Goal: Task Accomplishment & Management: Use online tool/utility

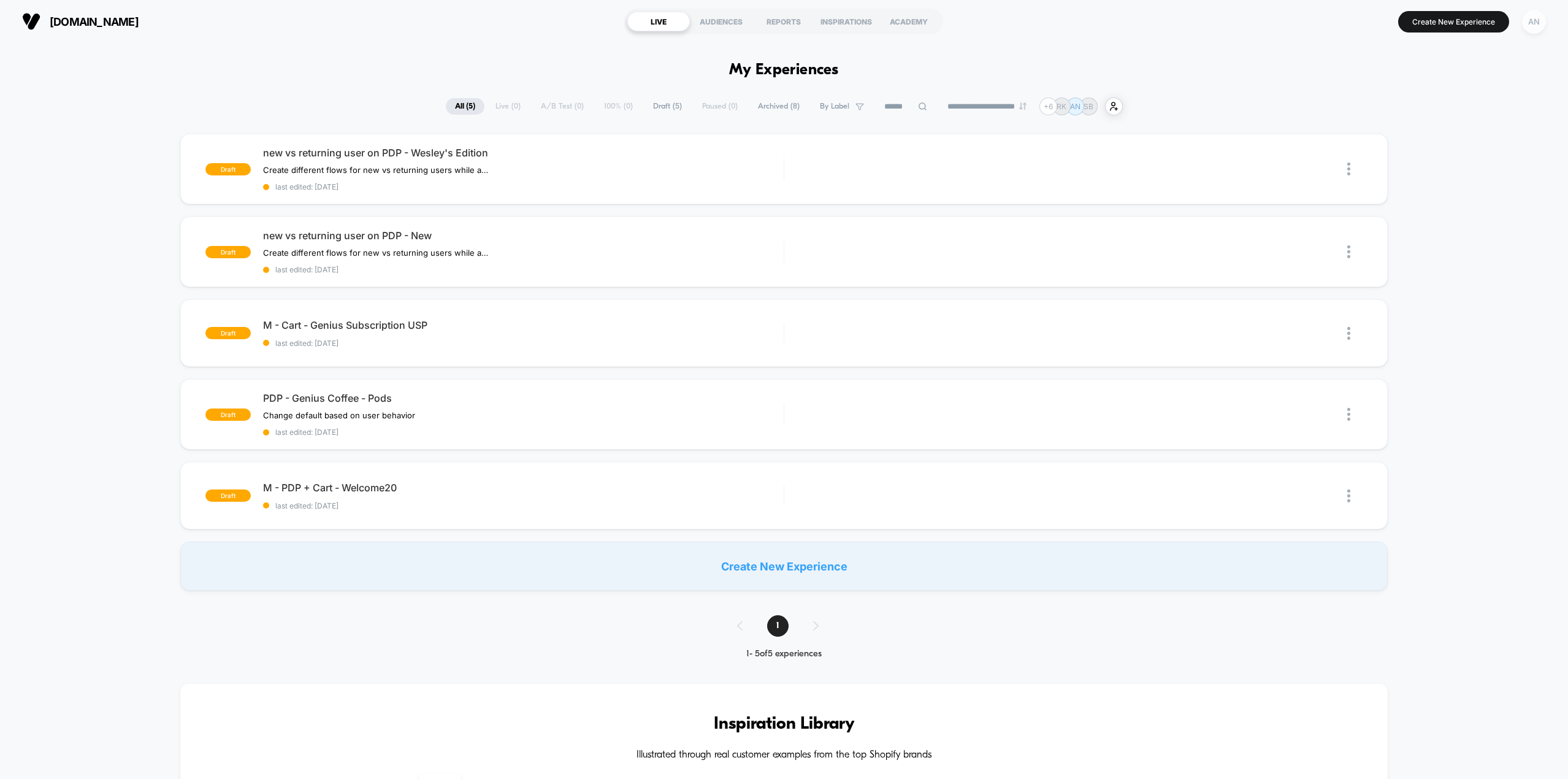
click at [1528, 28] on div "AN" at bounding box center [1534, 22] width 24 height 24
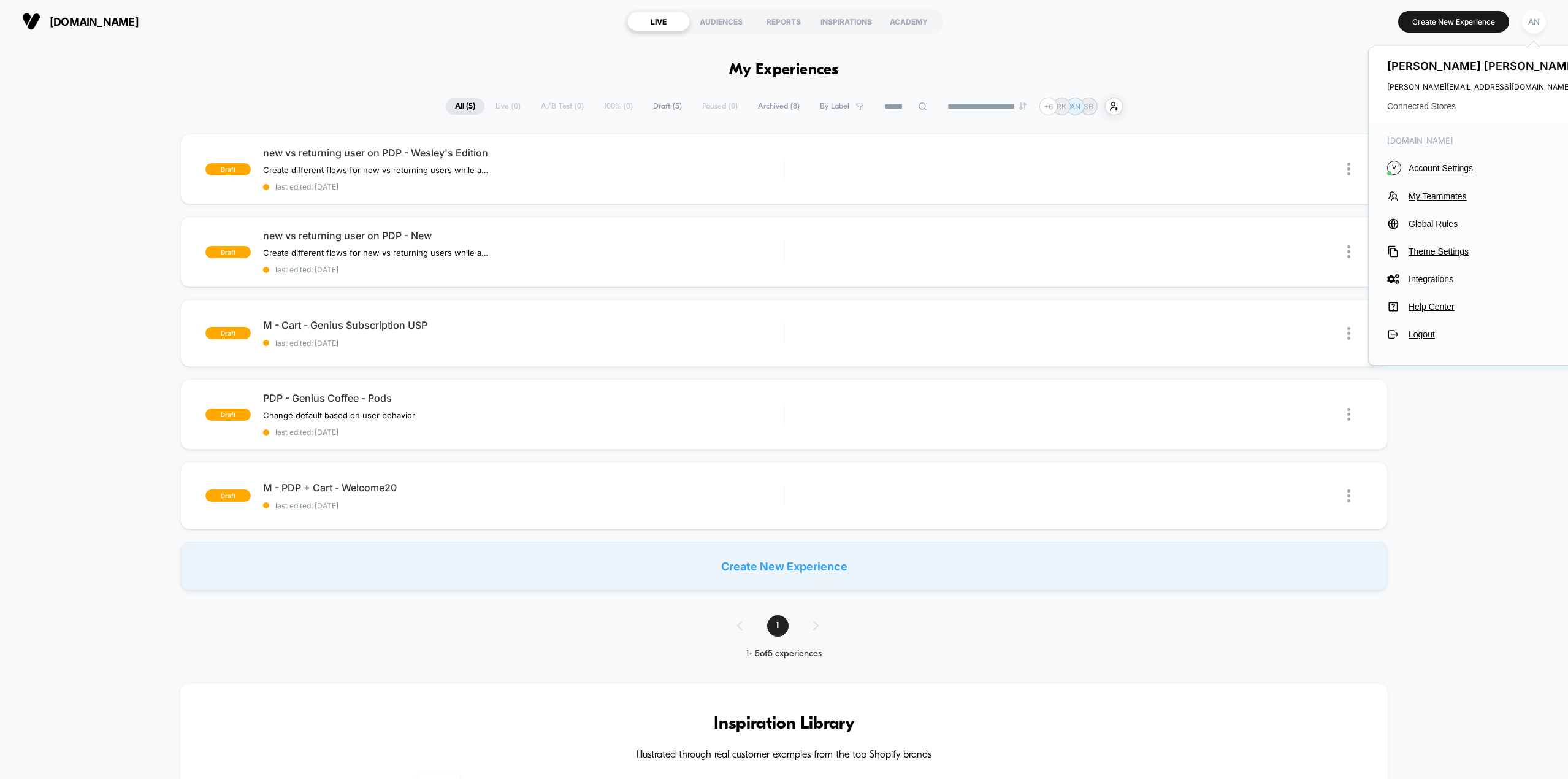
click at [1427, 106] on span "Connected Stores" at bounding box center [1484, 106] width 194 height 10
click at [1429, 106] on span "Connected Stores" at bounding box center [1484, 106] width 194 height 10
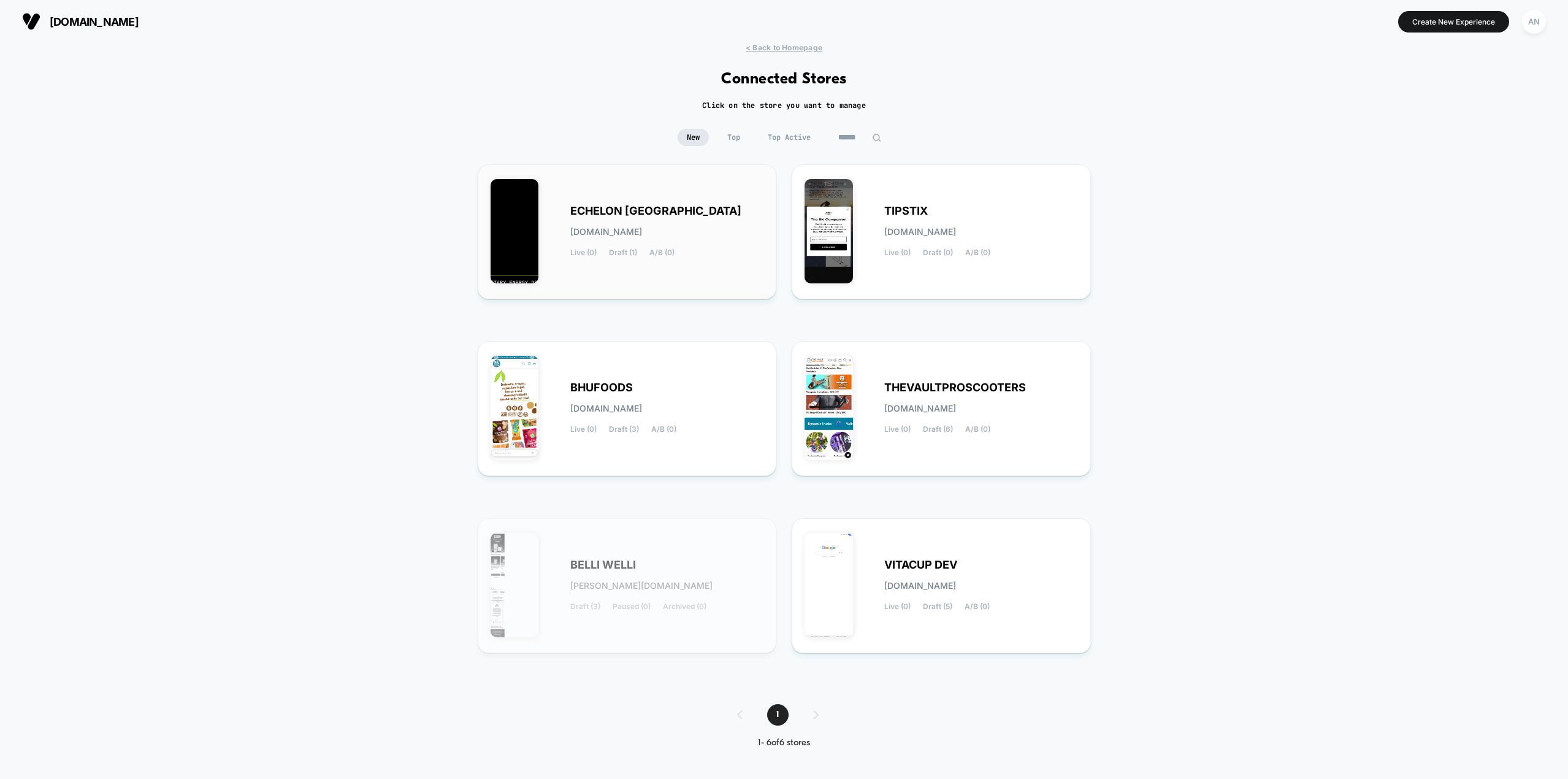
click at [584, 215] on span "ECHELON USA" at bounding box center [656, 211] width 171 height 9
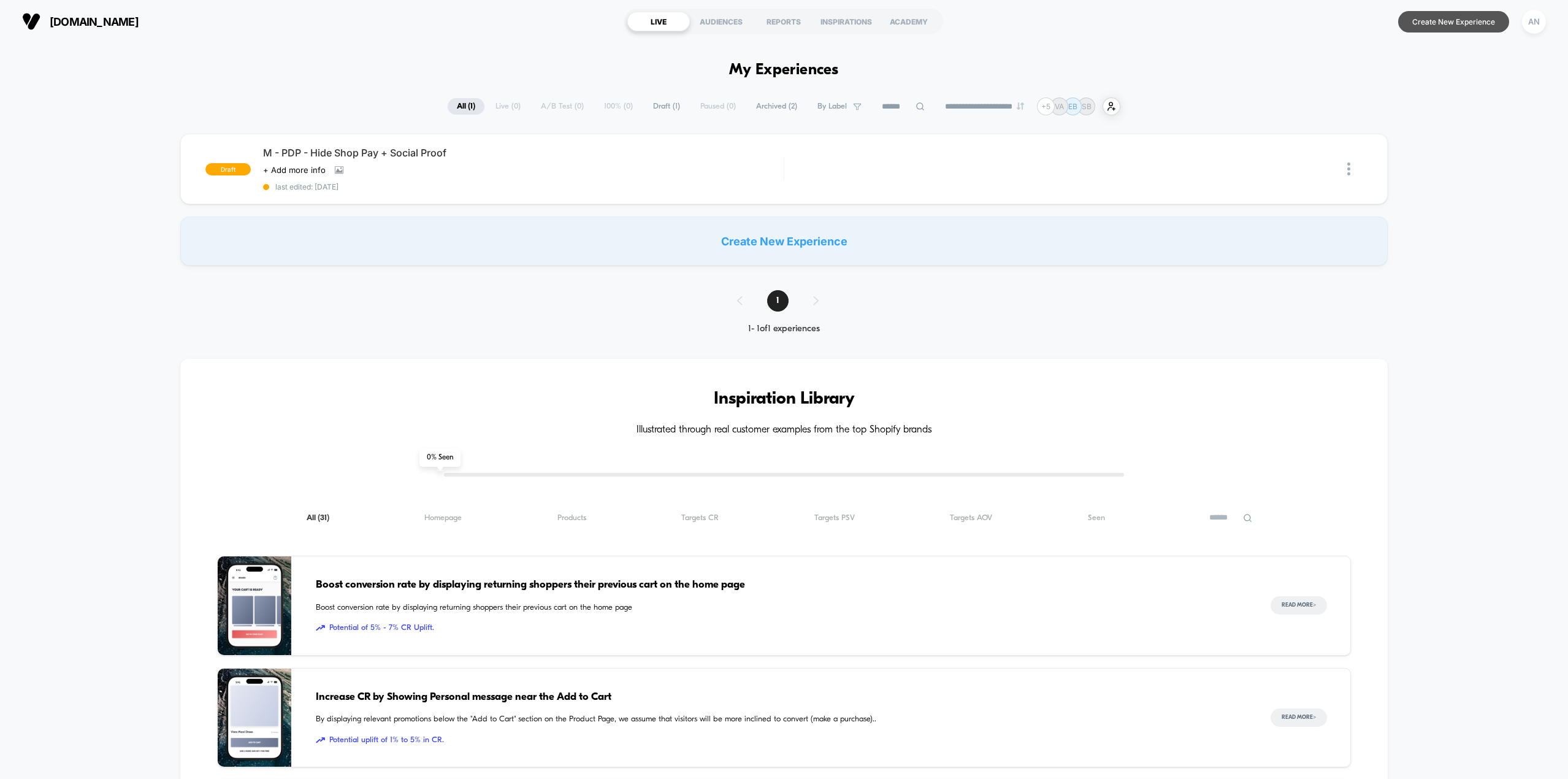
click at [1422, 24] on button "Create New Experience" at bounding box center [1454, 22] width 111 height 21
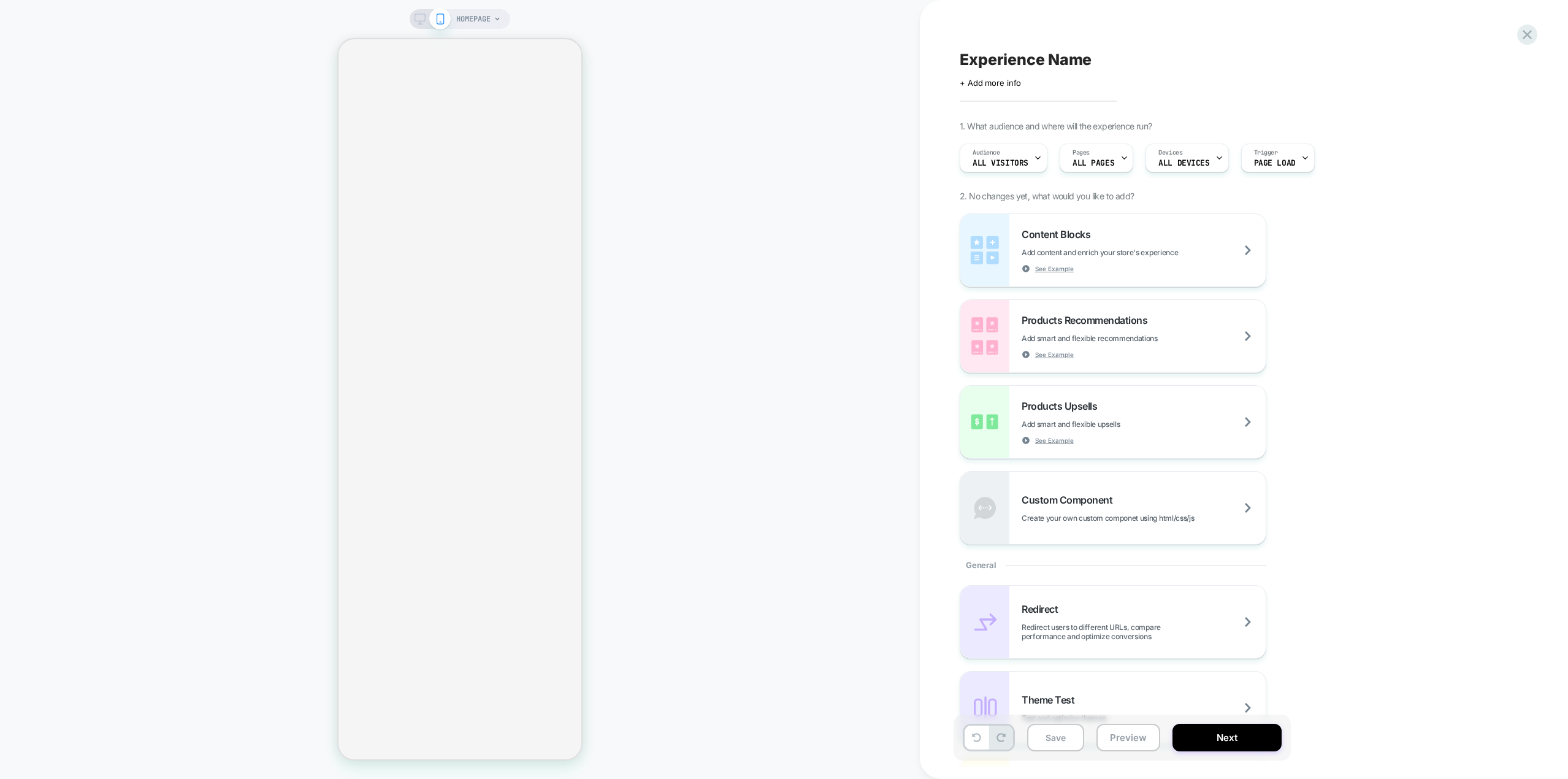
click at [1085, 60] on span "Experience Name" at bounding box center [1025, 59] width 132 height 18
click at [1528, 31] on icon at bounding box center [1527, 35] width 16 height 16
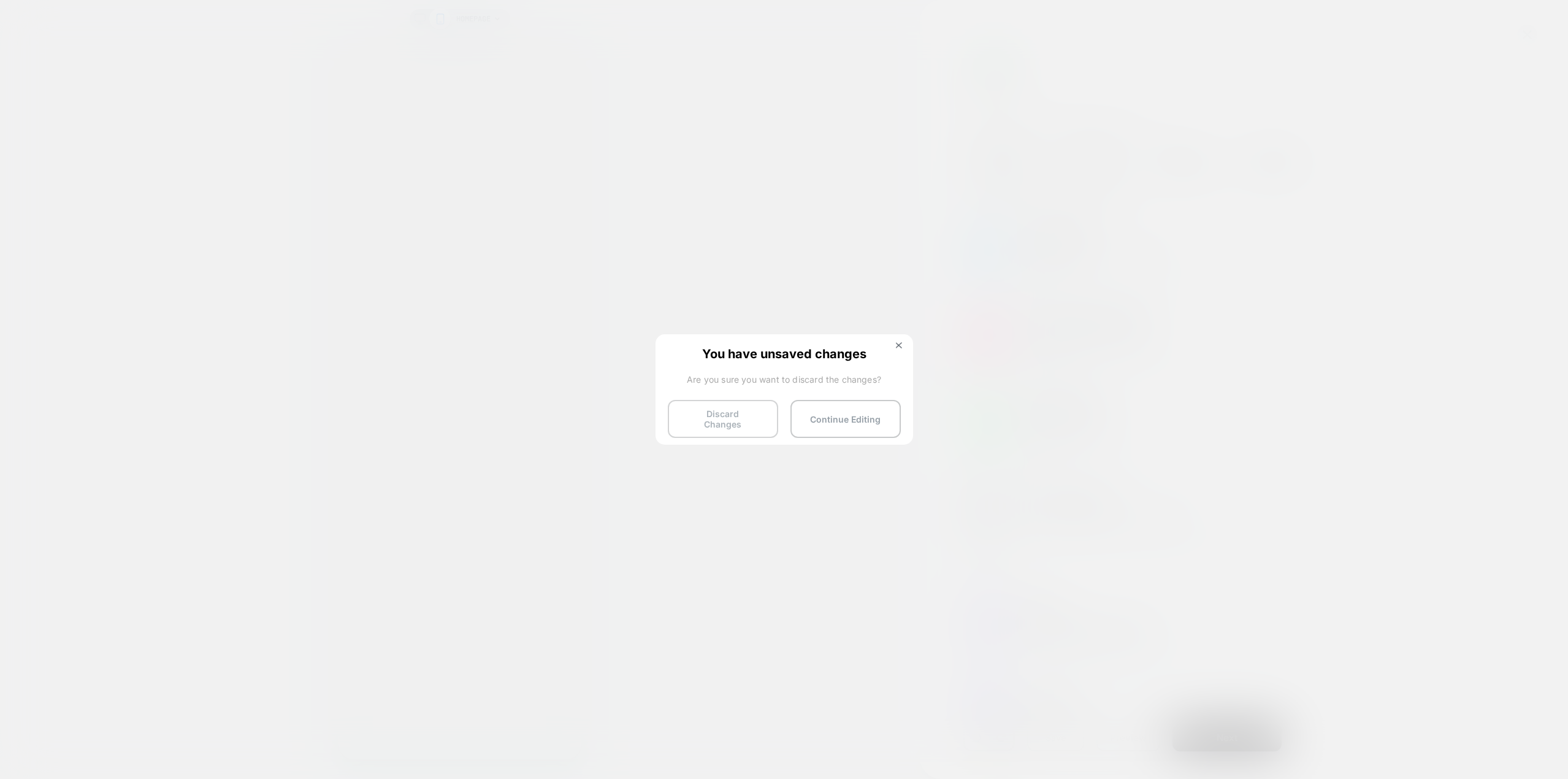
click at [734, 414] on button "Discard Changes" at bounding box center [723, 419] width 111 height 38
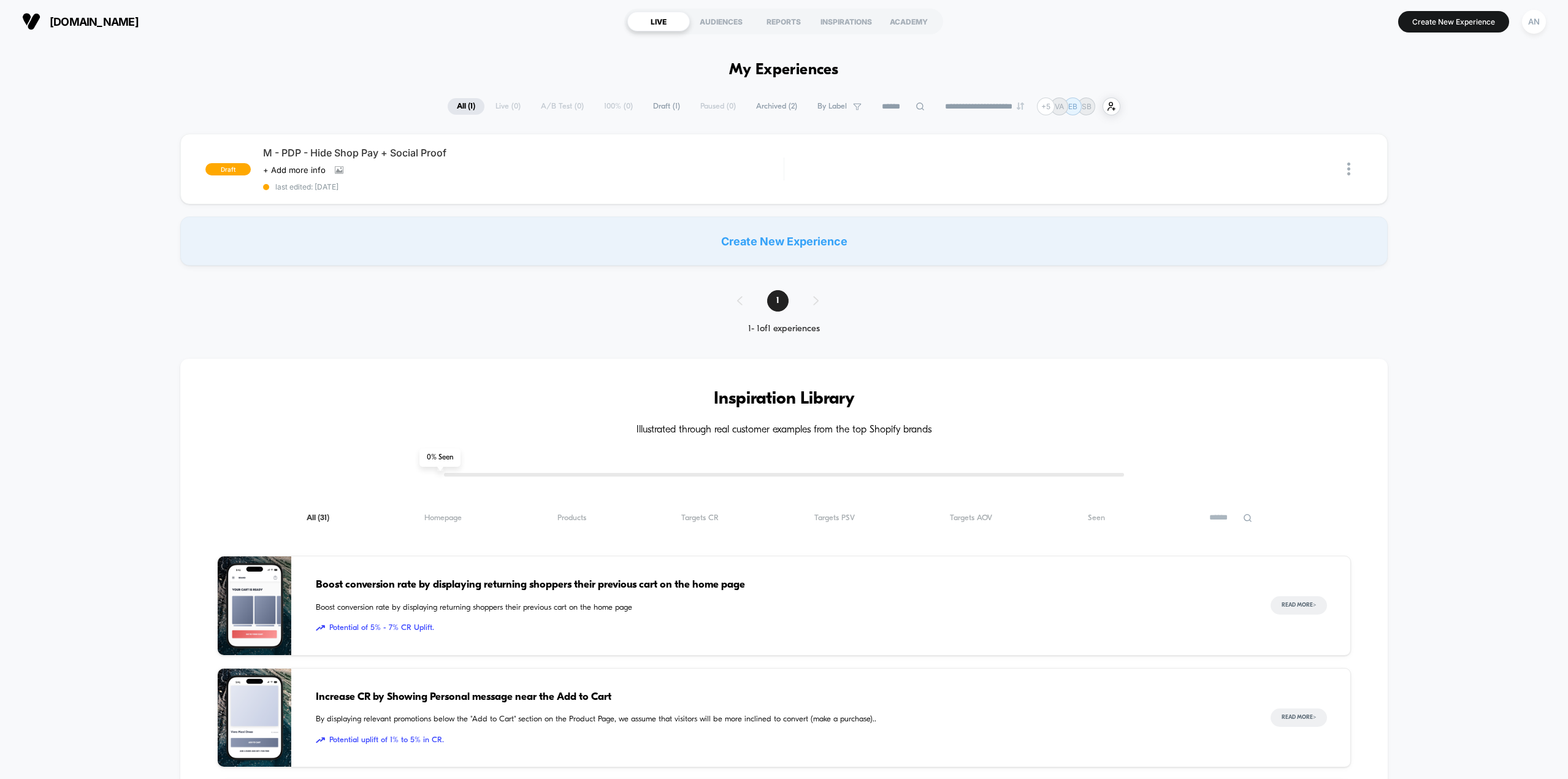
click at [424, 40] on div "drinkechelon.com LIVE AUDIENCES REPORTS INSPIRATIONS ACADEMY Create New Experie…" at bounding box center [784, 21] width 1568 height 43
click at [495, 29] on section "[DOMAIN_NAME]" at bounding box center [270, 21] width 504 height 31
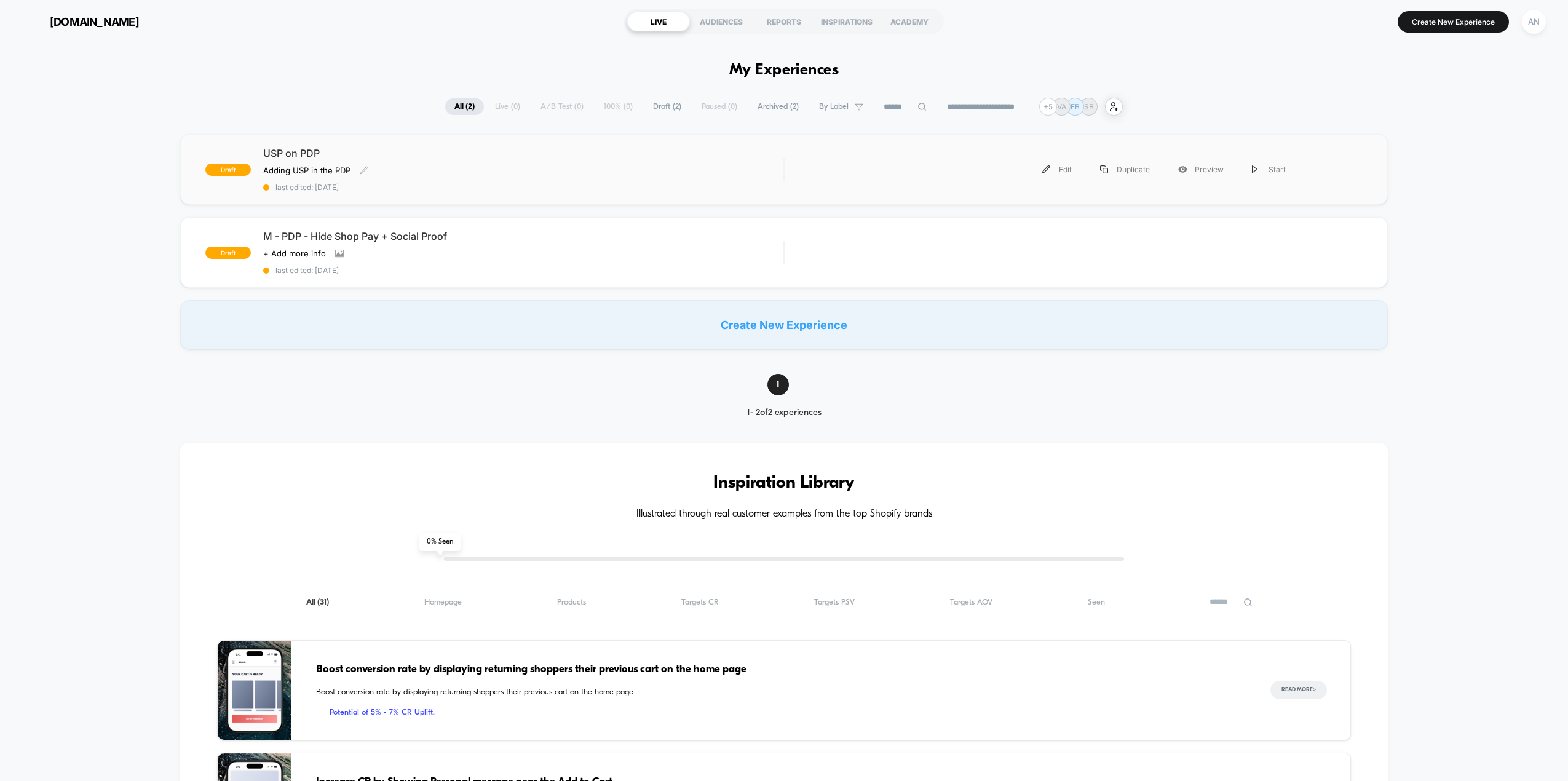
click at [302, 157] on span "USP on PDP" at bounding box center [523, 153] width 520 height 13
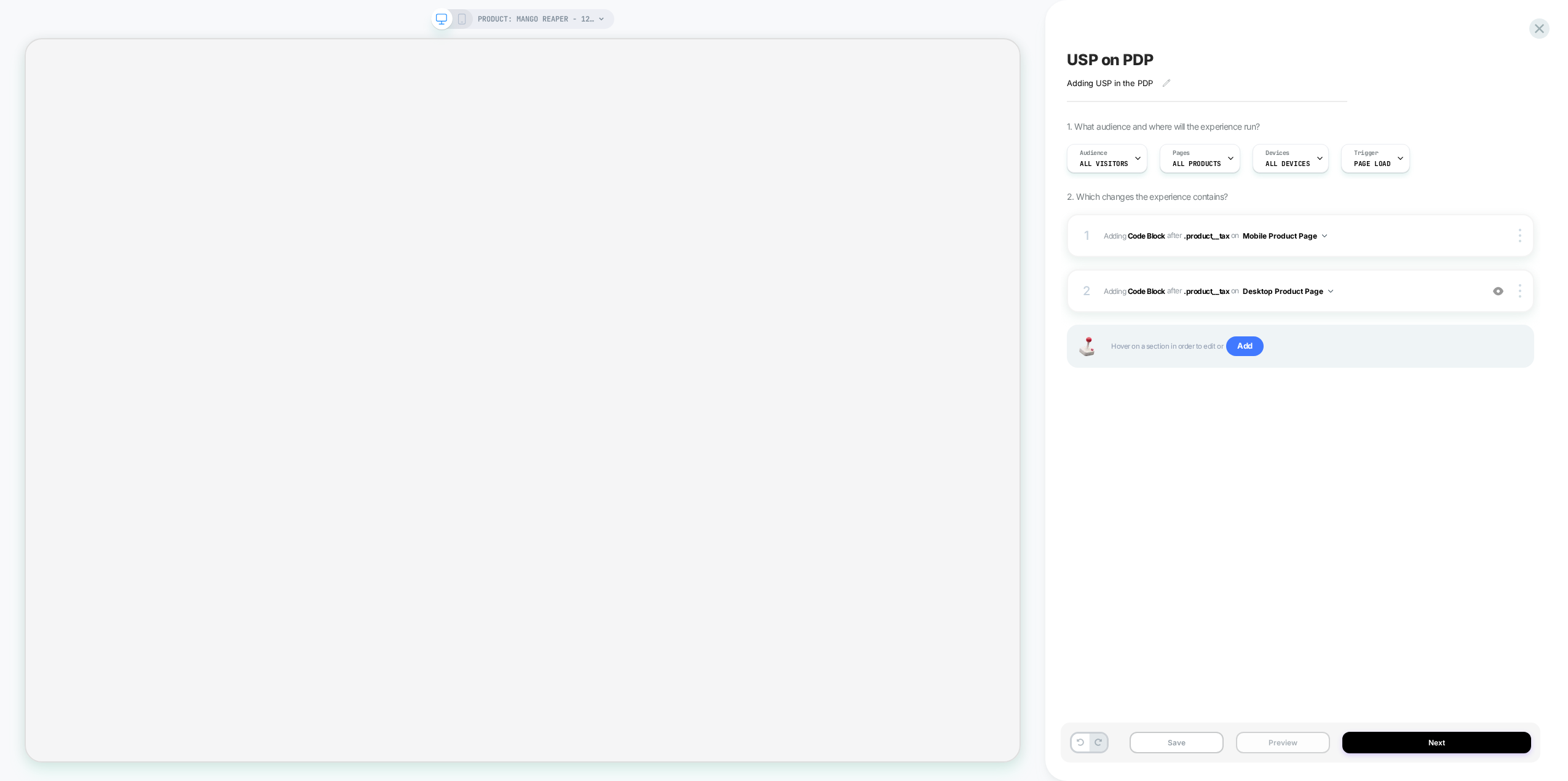
click at [1274, 740] on button "Preview" at bounding box center [1283, 743] width 94 height 21
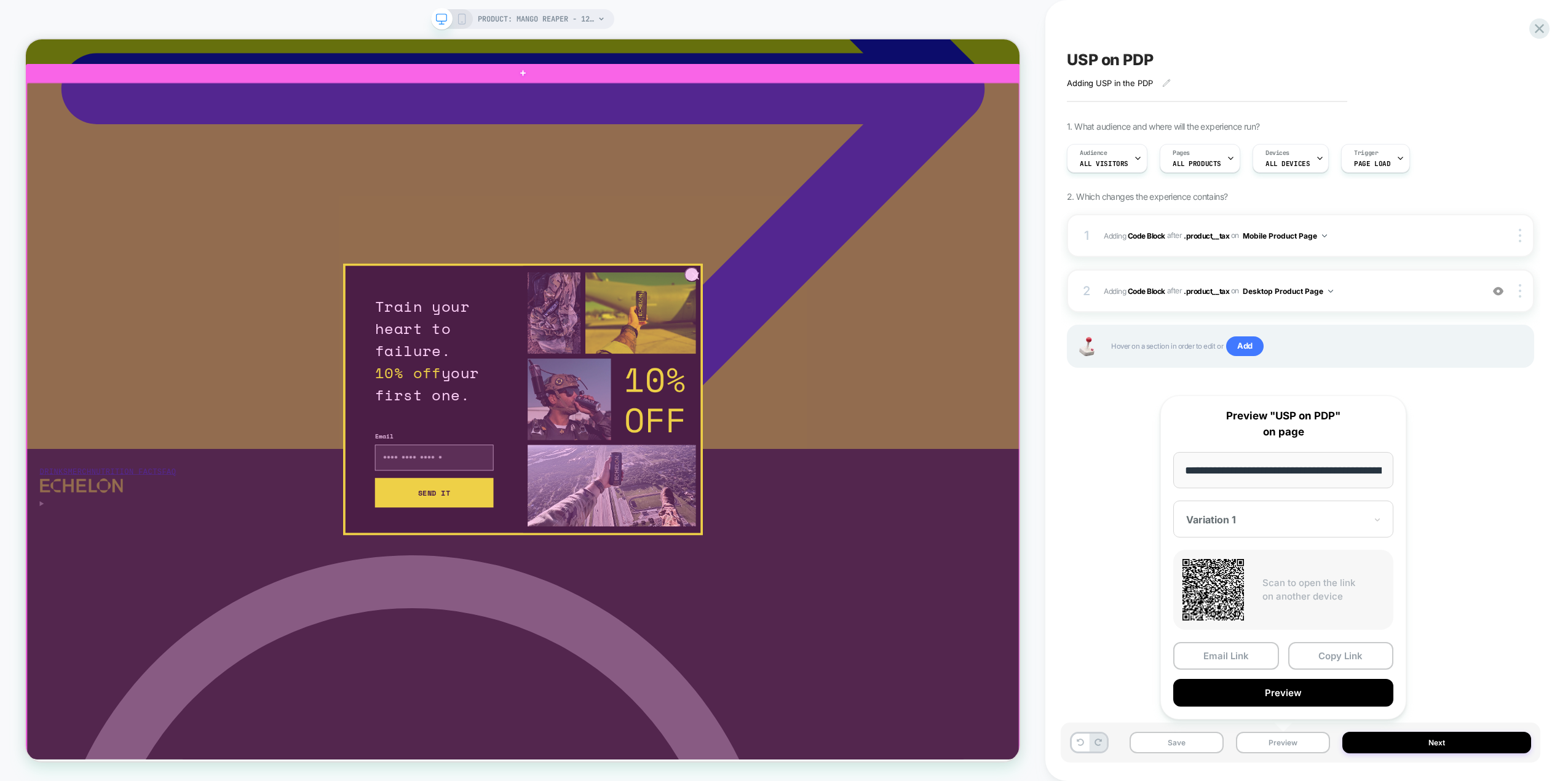
scroll to position [431, 0]
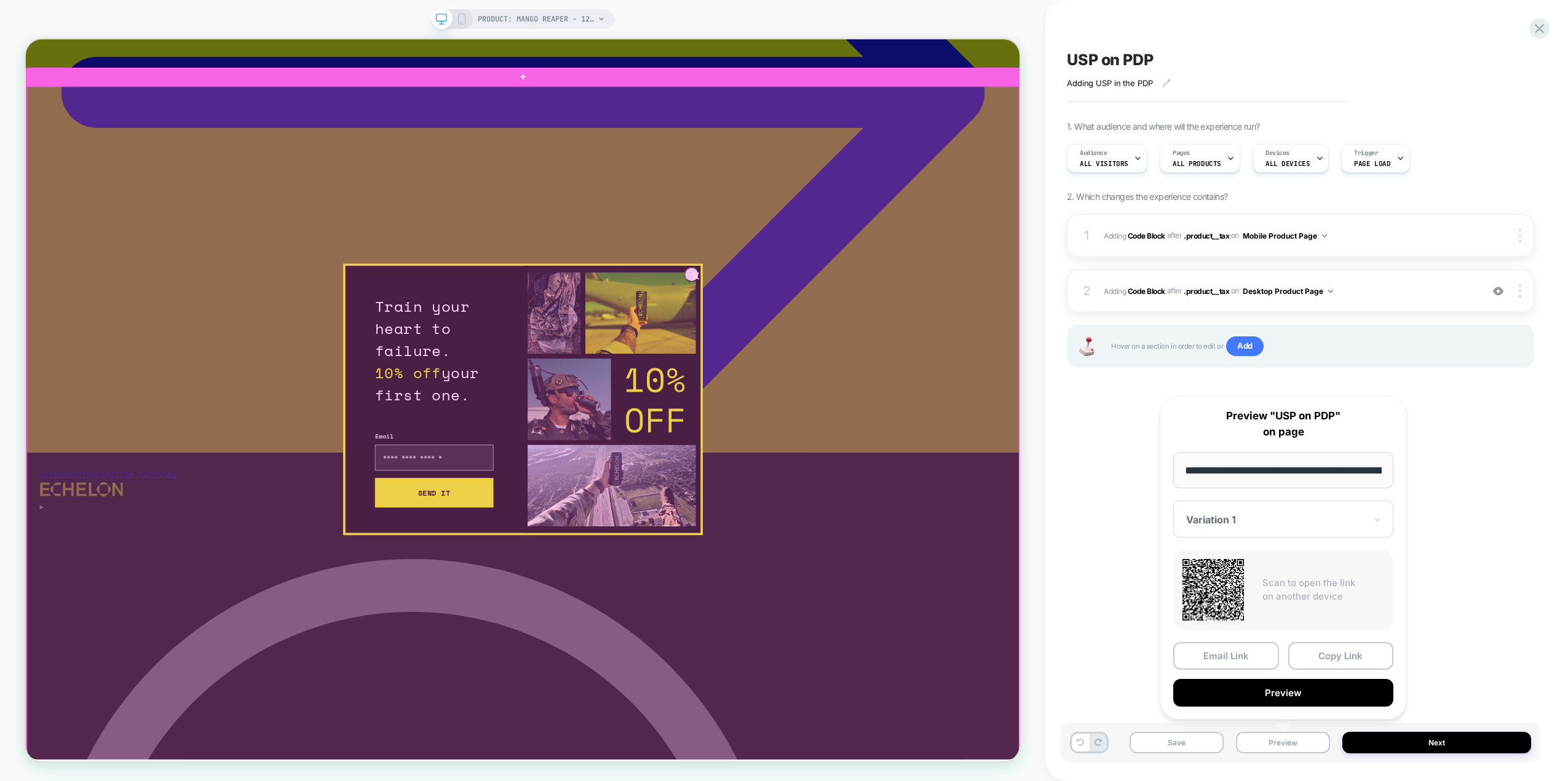
click at [914, 350] on div at bounding box center [689, 581] width 1324 height 957
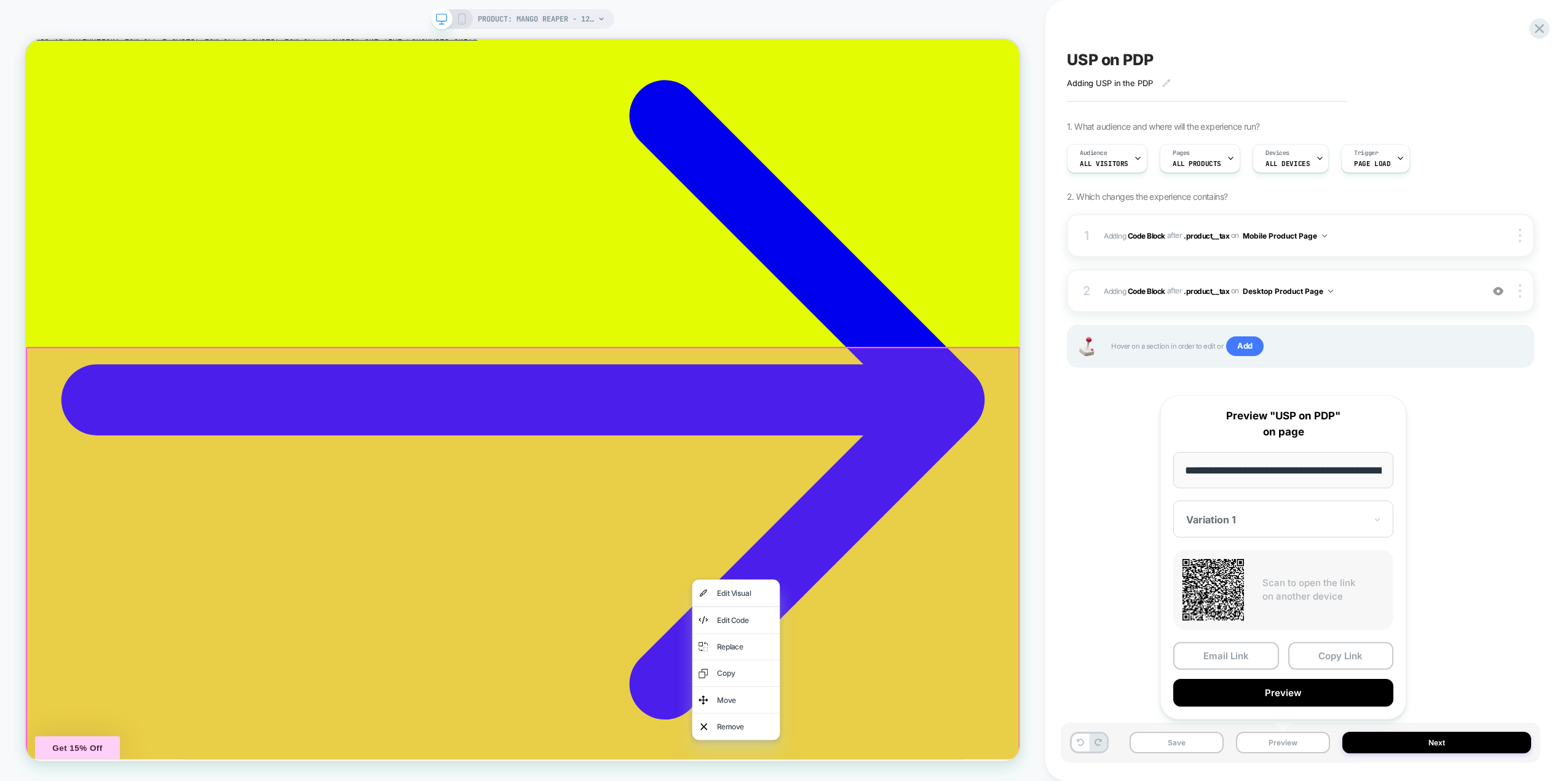
scroll to position [0, 0]
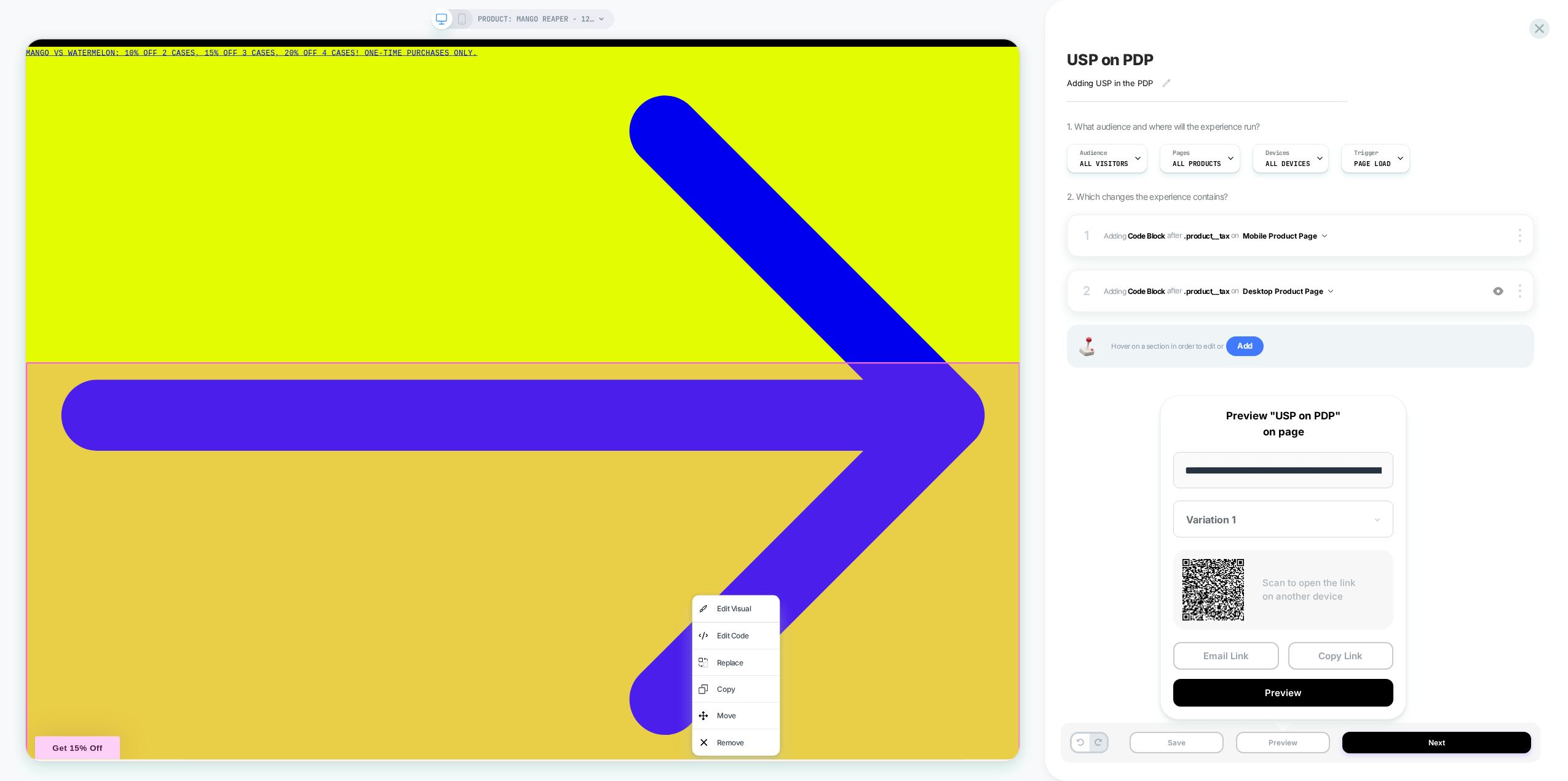
click at [1039, 258] on div "PRODUCT: Mango Reaper - 12 Pack [echelon v4] PRODUCT: Mango Reaper - 12 Pack [e…" at bounding box center [523, 390] width 1045 height 756
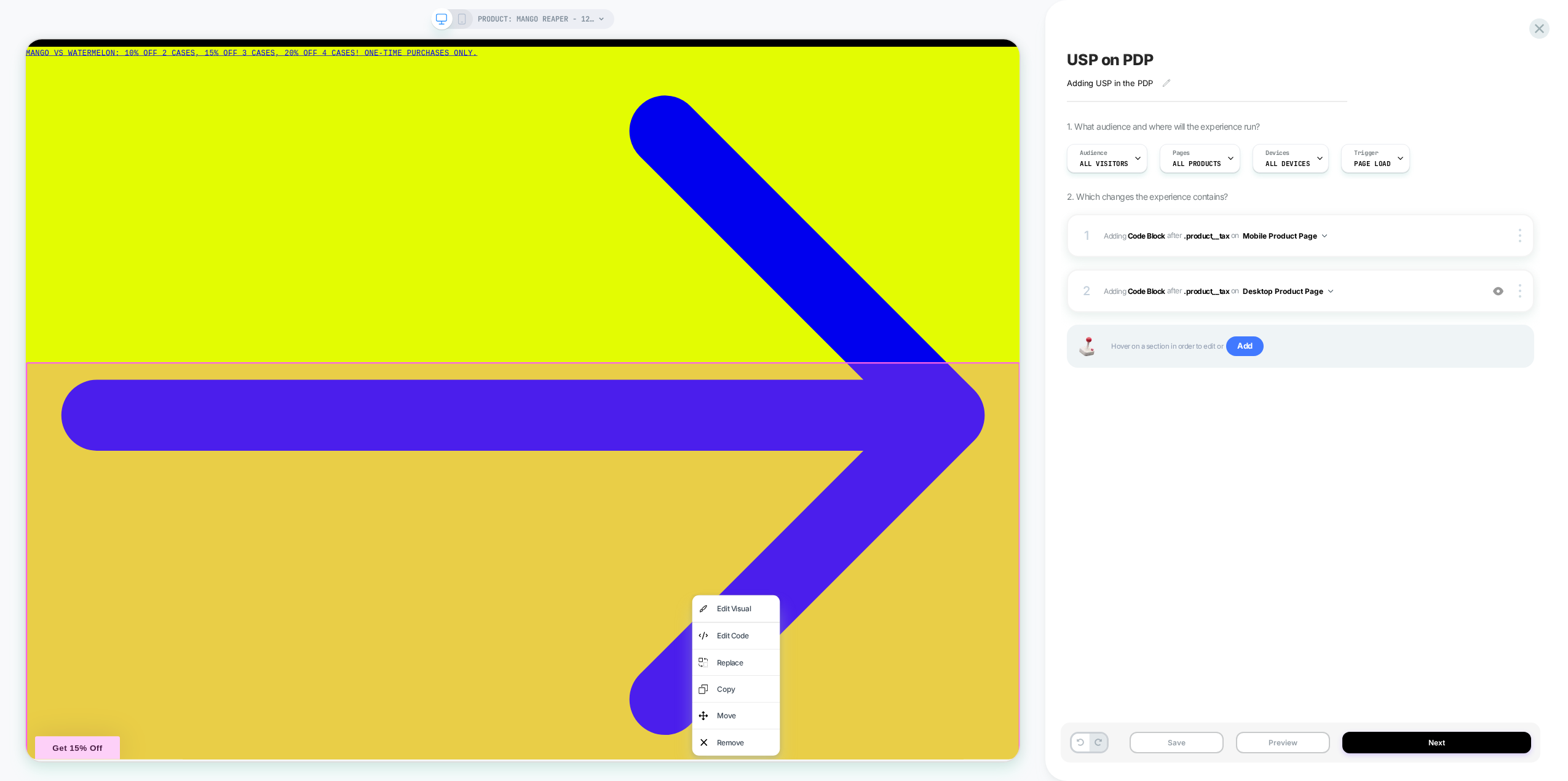
click at [1056, 231] on div "USP on PDP Adding USP in the PDP Click to edit experience details Adding USP in…" at bounding box center [1307, 390] width 523 height 781
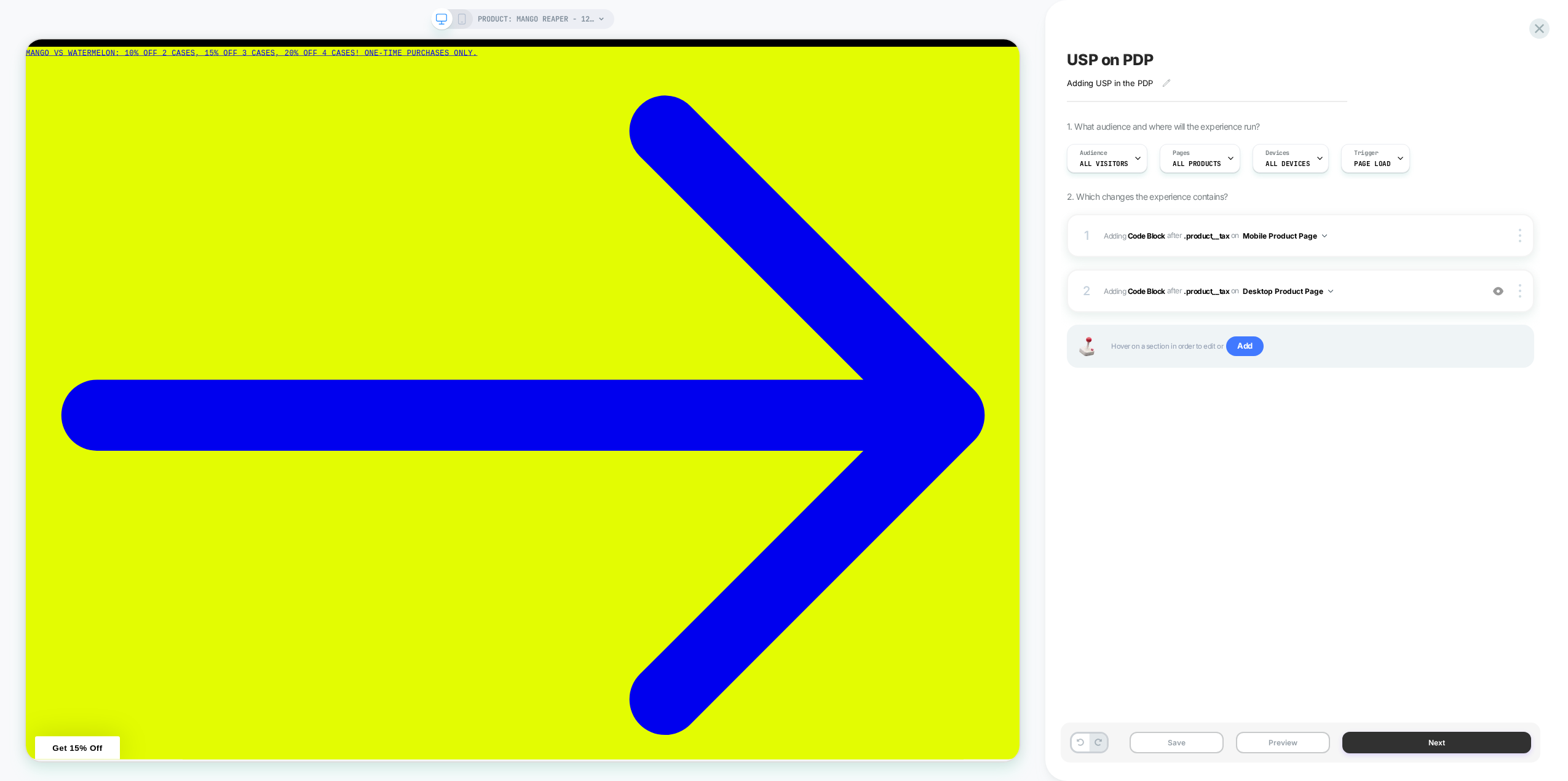
click at [0, 0] on button "Next" at bounding box center [0, 0] width 0 height 0
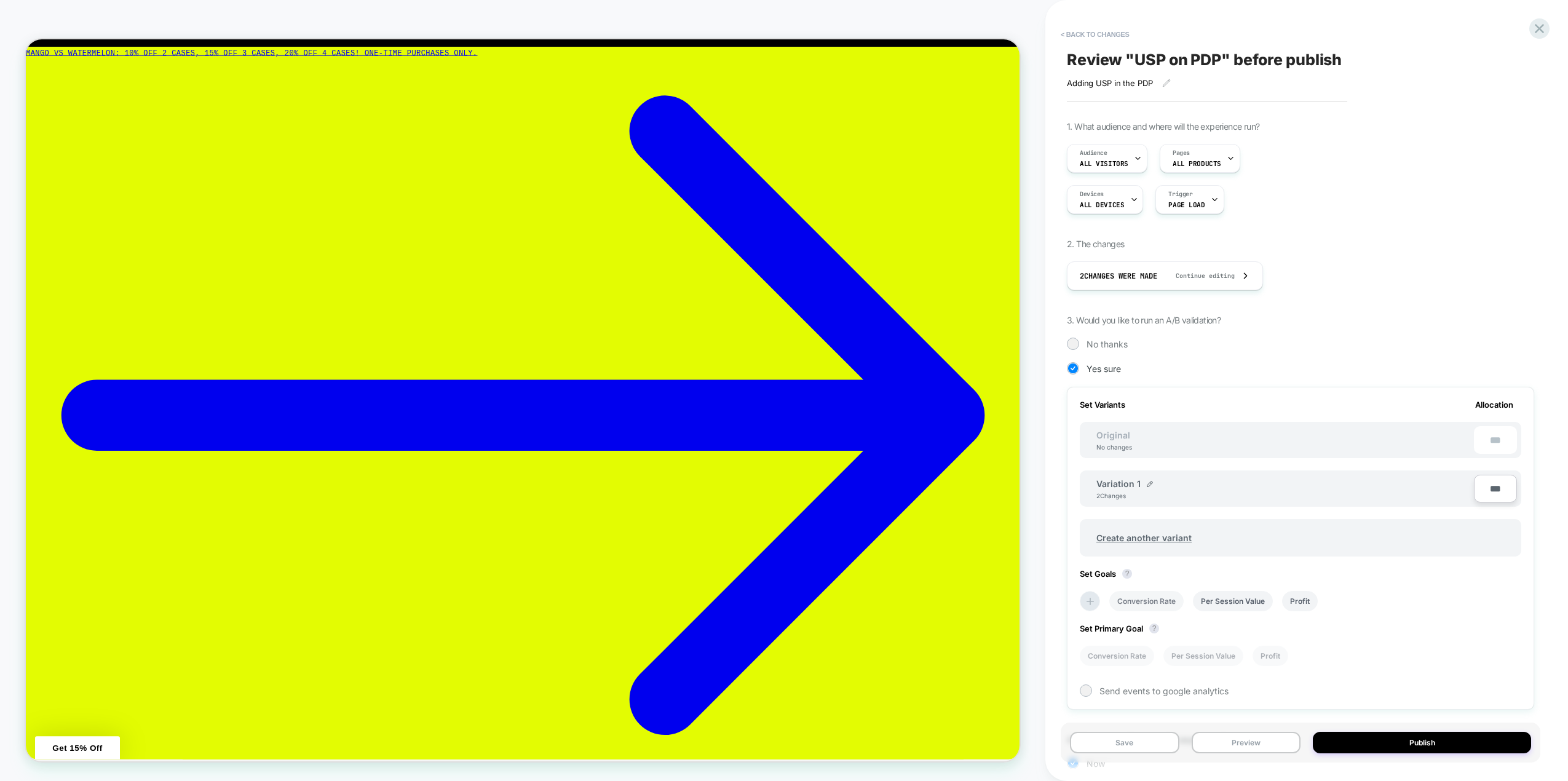
click at [0, 0] on li "Conversion Rate" at bounding box center [0, 0] width 0 height 0
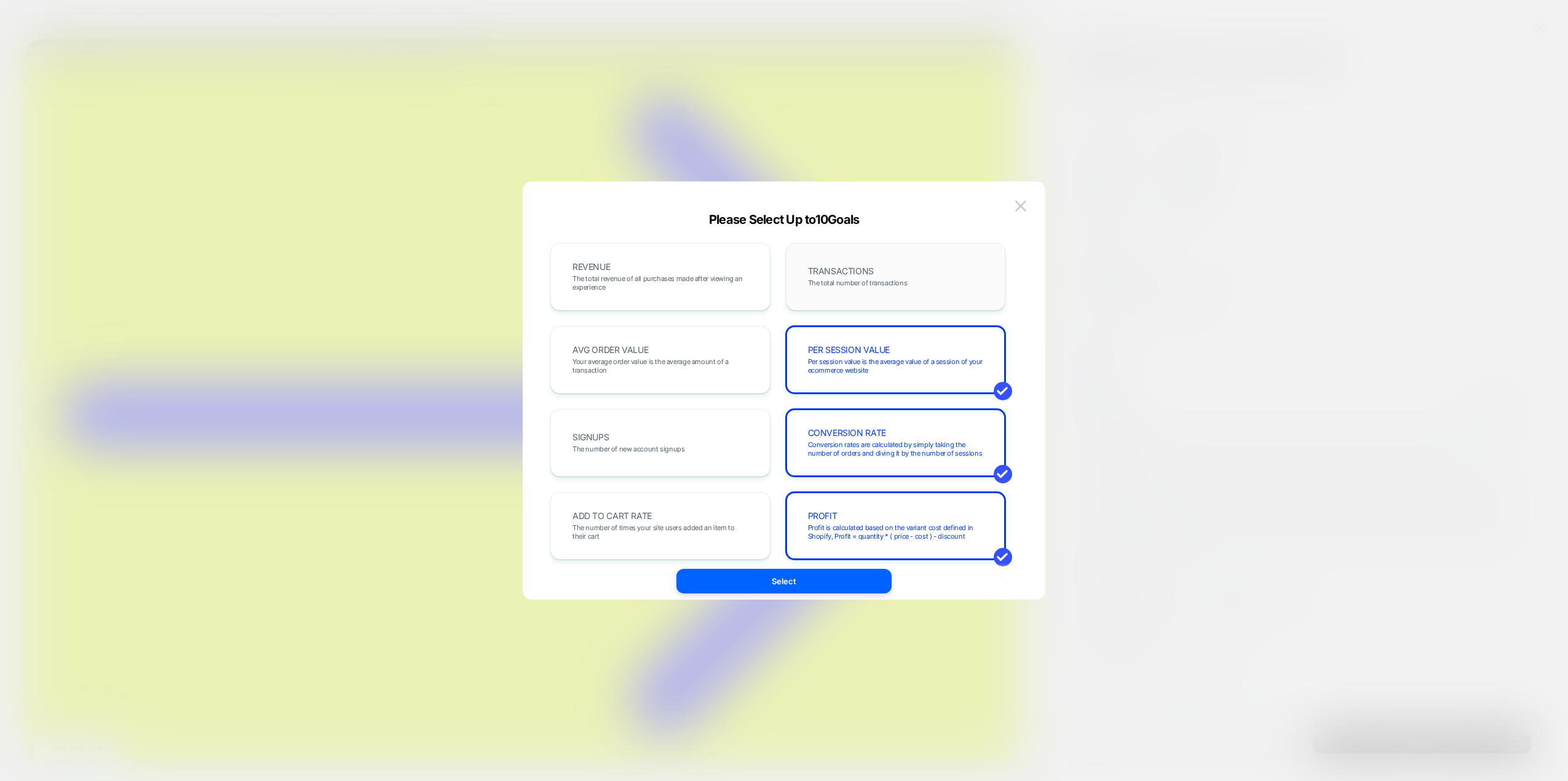
click at [856, 271] on span "TRANSACTIONS" at bounding box center [841, 271] width 65 height 9
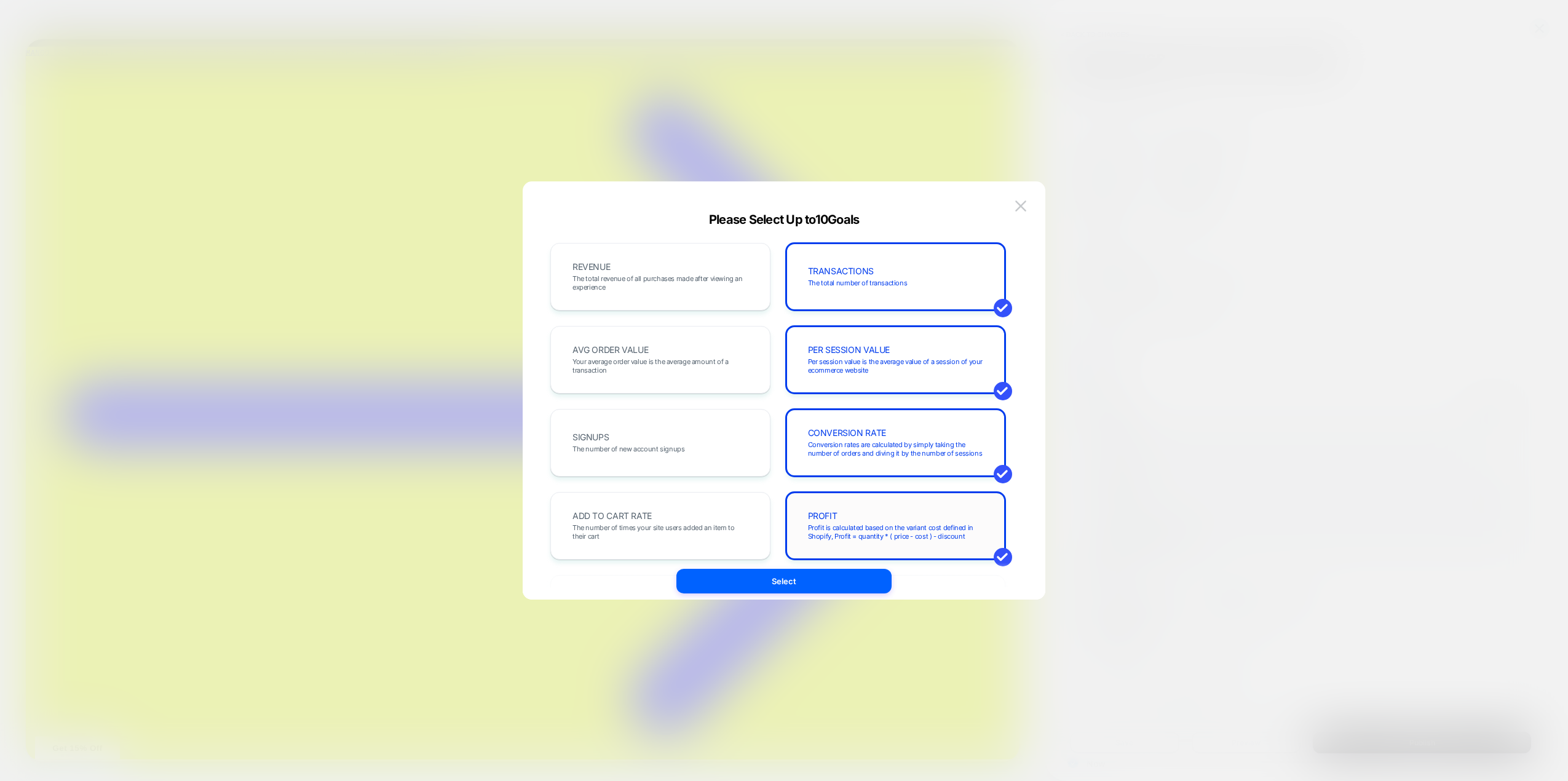
click at [894, 513] on div "PROFIT Profit is calculated based on the variant cost defined in Shopify, Profi…" at bounding box center [896, 526] width 195 height 42
click at [0, 0] on span "The total revenue of all purchases made after viewing an experience" at bounding box center [0, 0] width 0 height 0
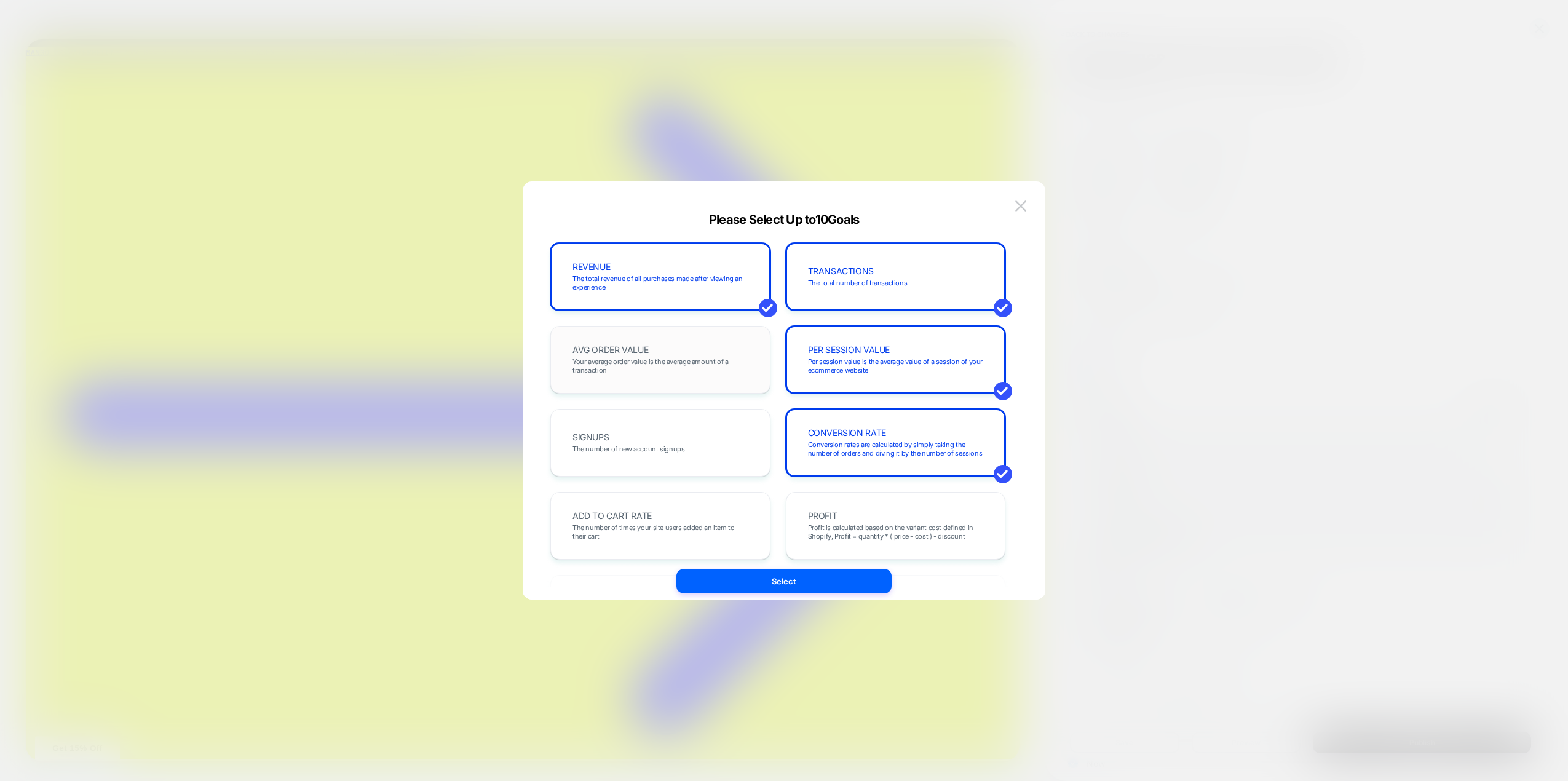
click at [670, 346] on div "AVG ORDER VALUE Your average order value is the average amount of a transaction" at bounding box center [661, 360] width 195 height 42
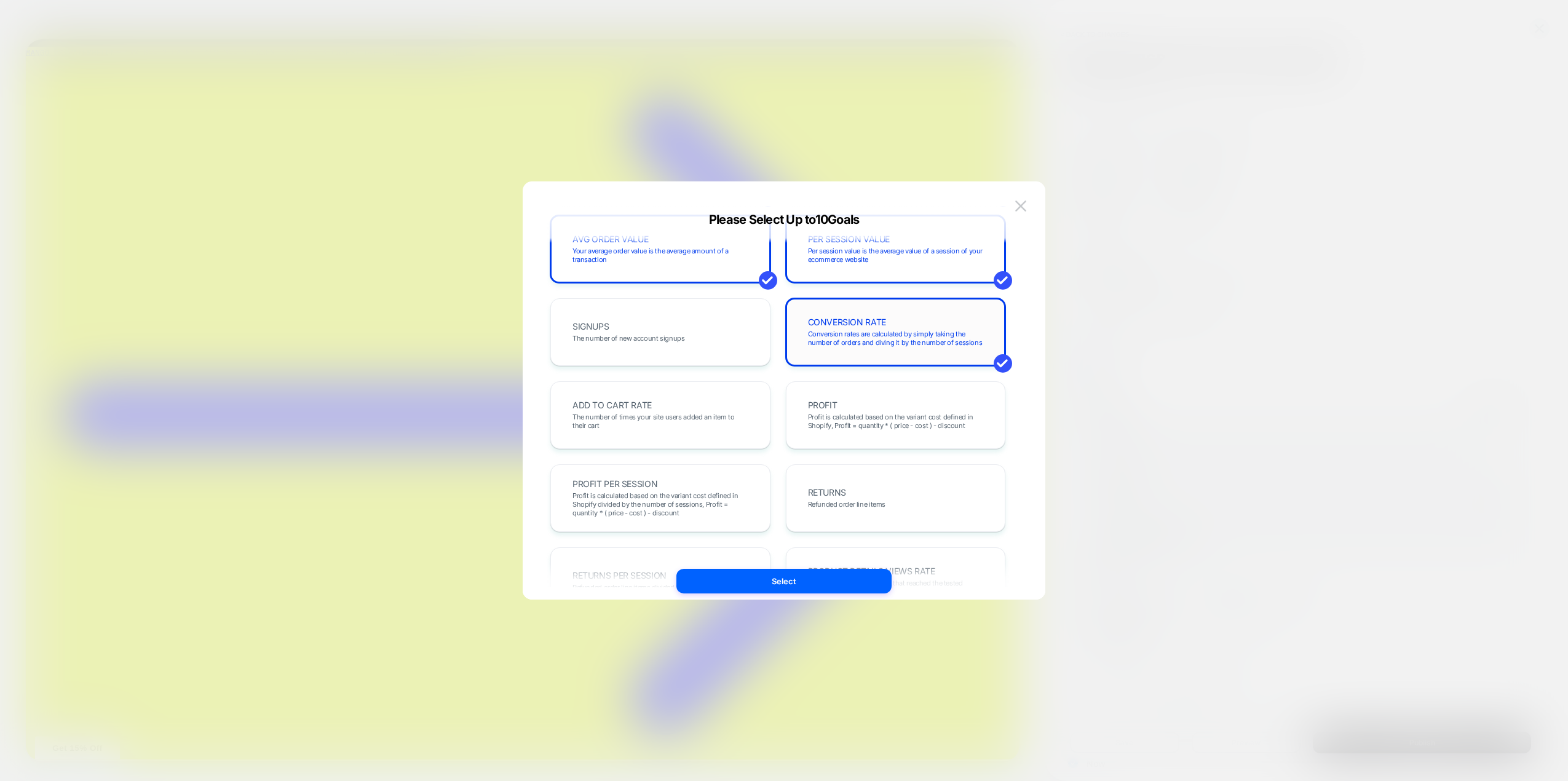
scroll to position [123, 0]
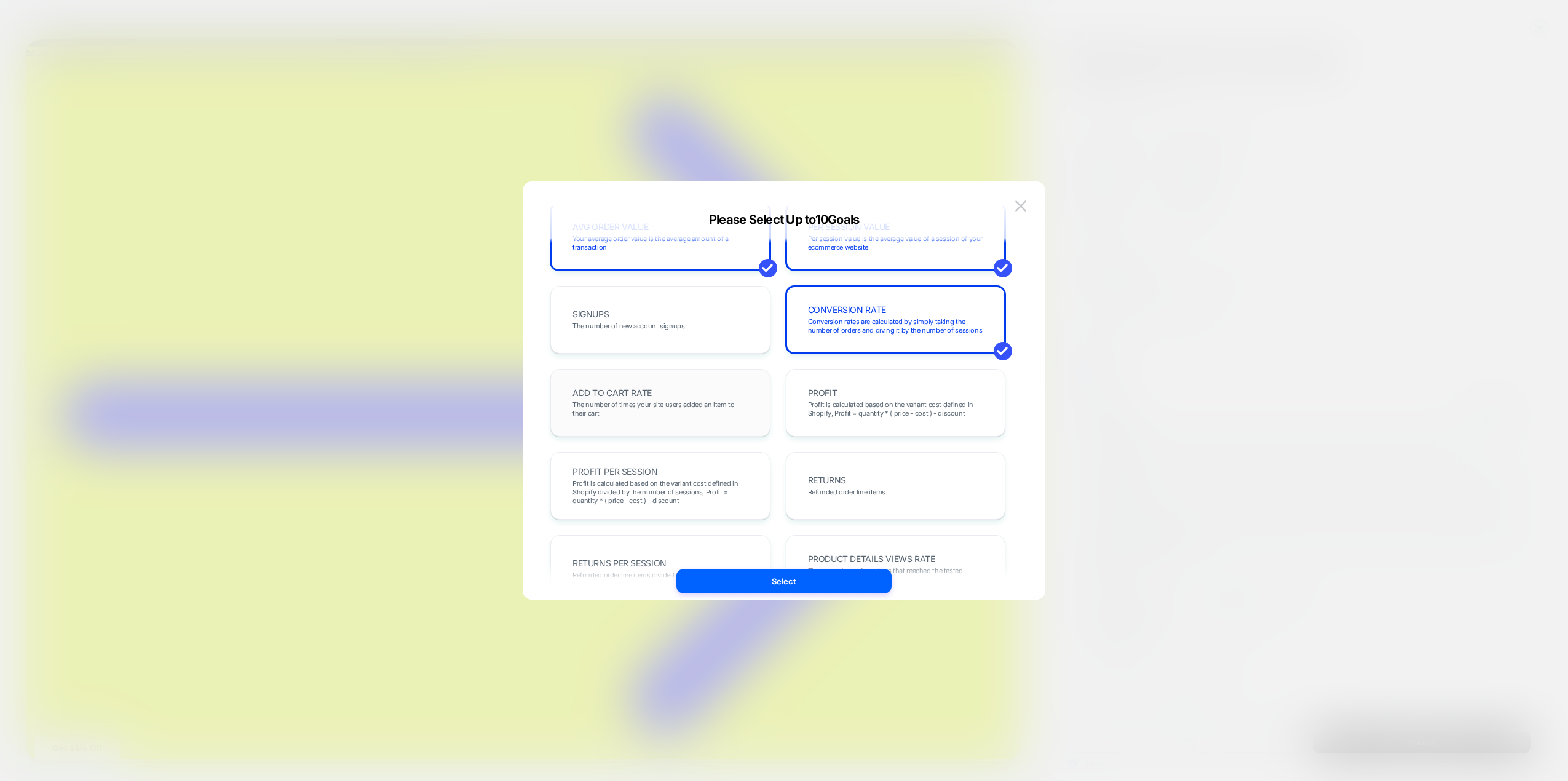
click at [712, 397] on div "ADD TO CART RATE The number of times your site users added an item to their cart" at bounding box center [661, 402] width 195 height 42
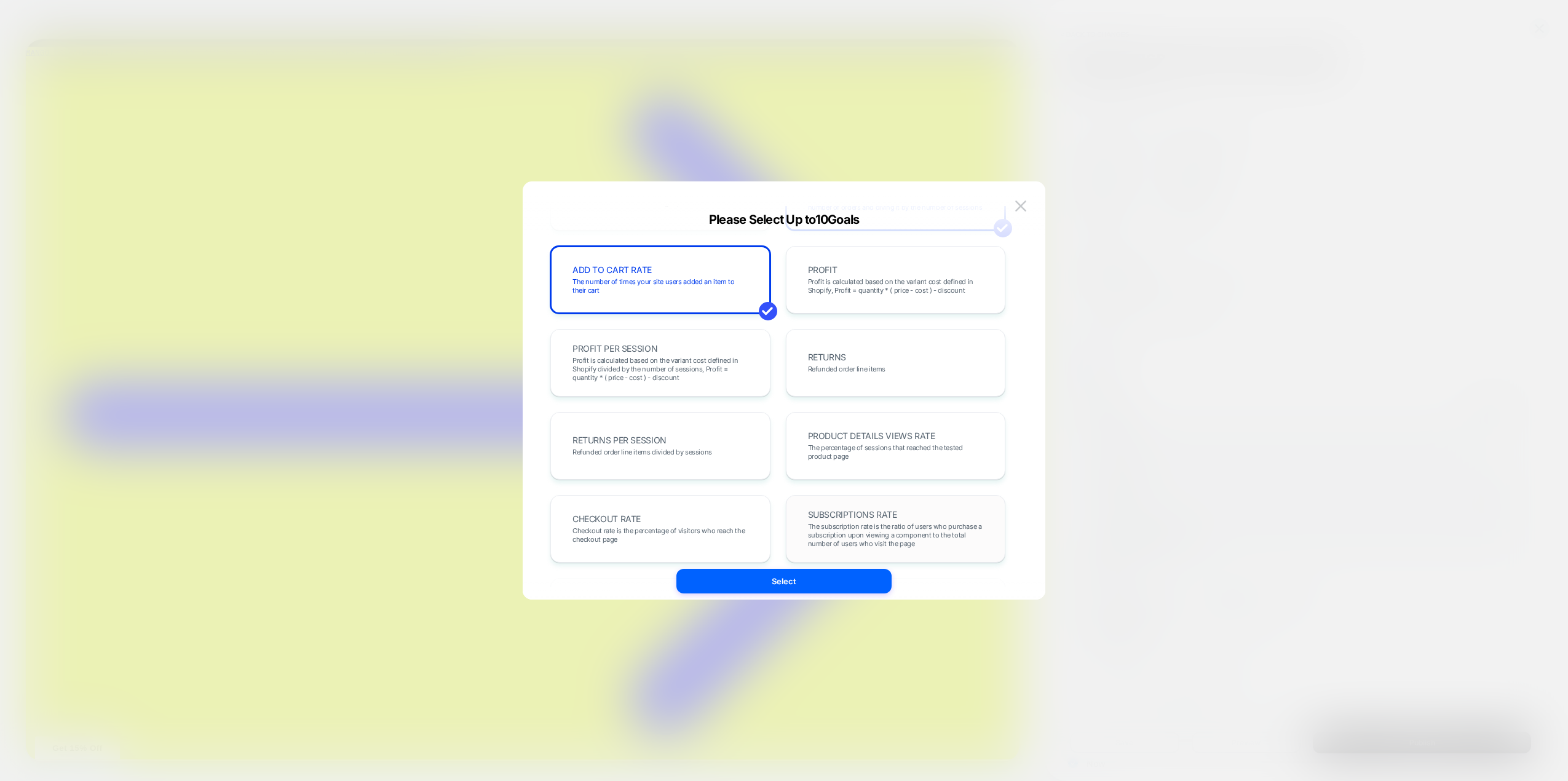
click at [854, 505] on div "SUBSCRIPTIONS RATE The subscription rate is the ratio of users who purchase a s…" at bounding box center [896, 528] width 220 height 67
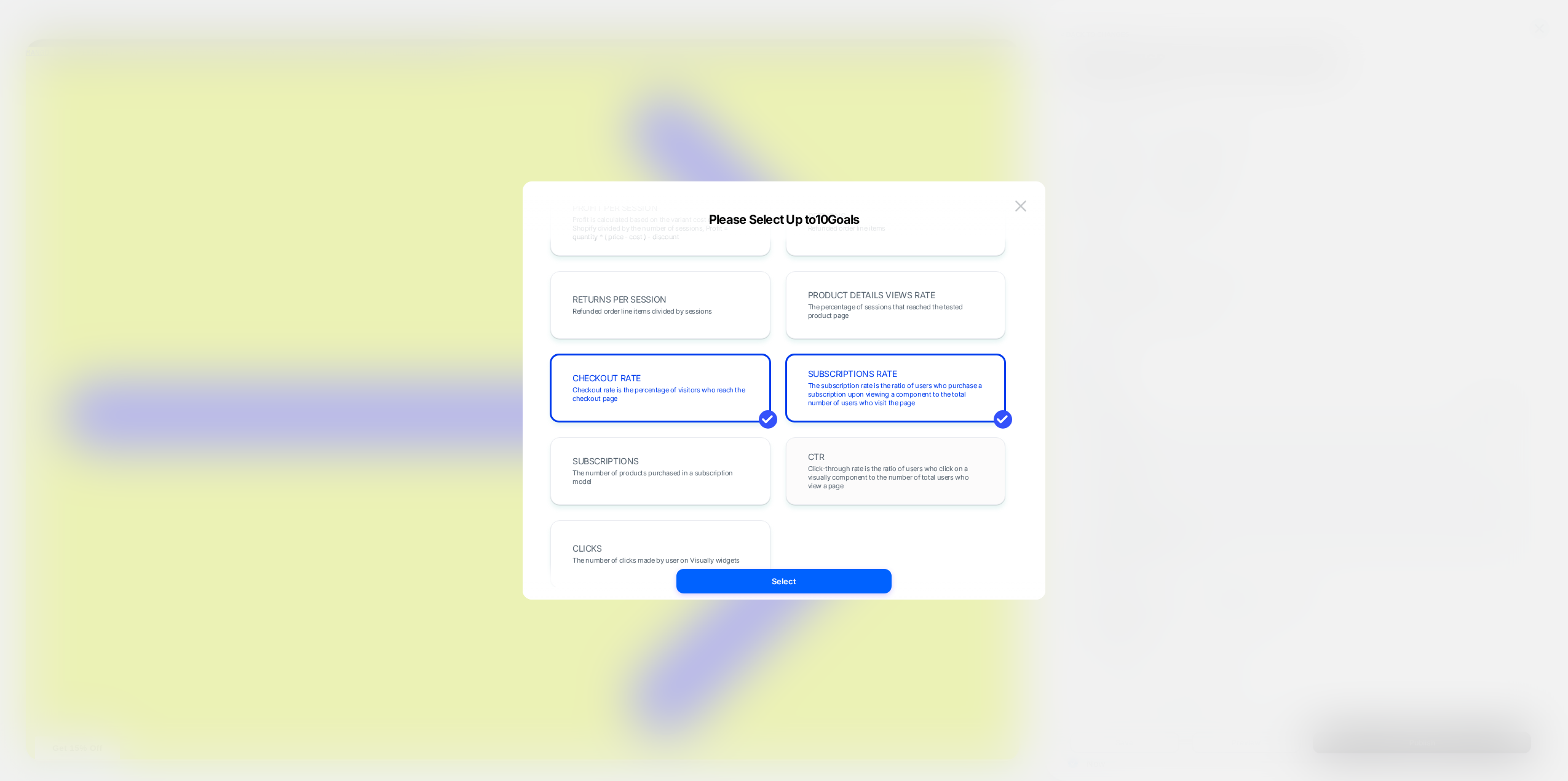
scroll to position [425, 0]
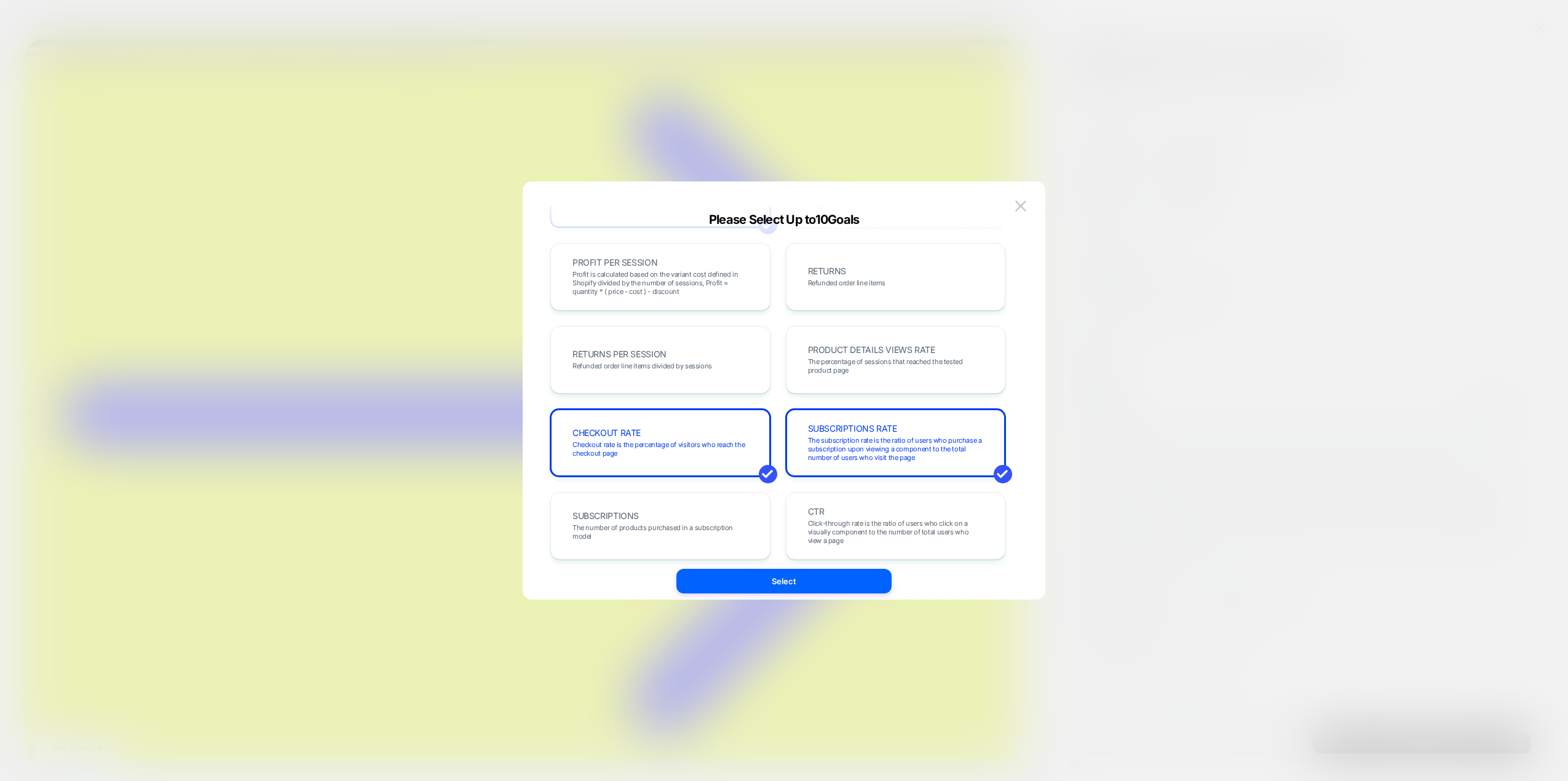
scroll to position [302, 0]
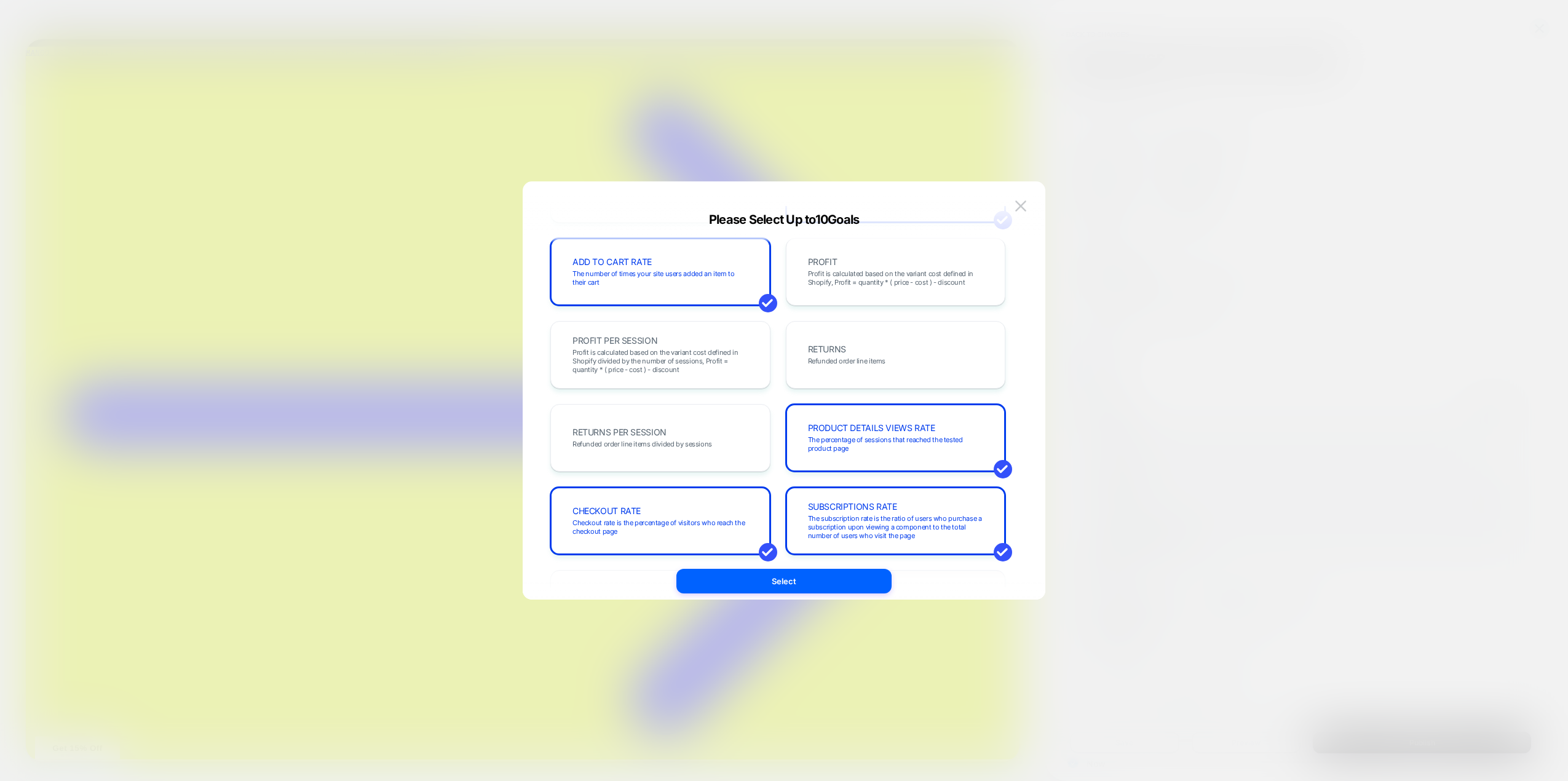
scroll to position [307, 0]
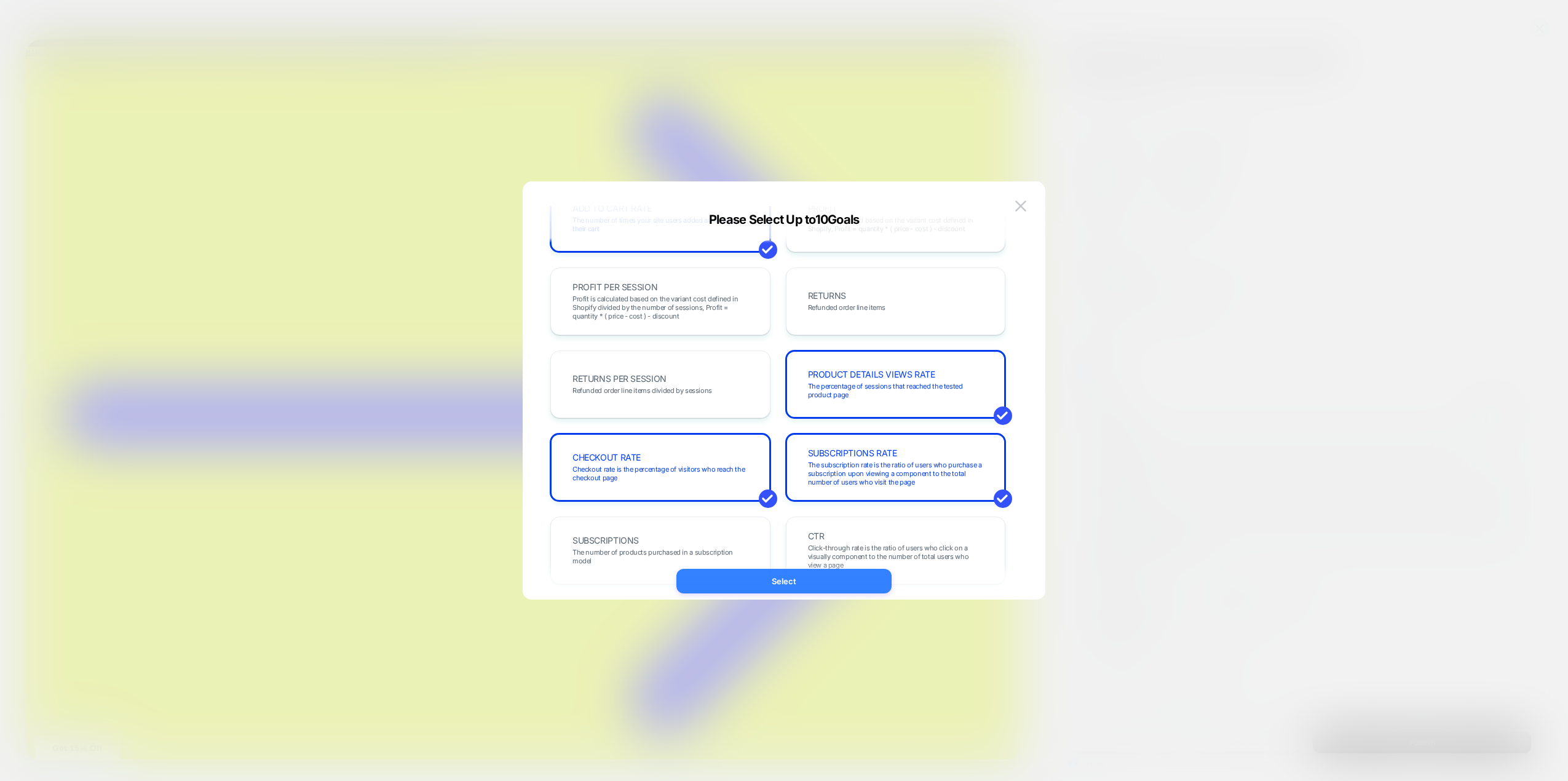
click at [820, 574] on button "Select" at bounding box center [784, 581] width 215 height 25
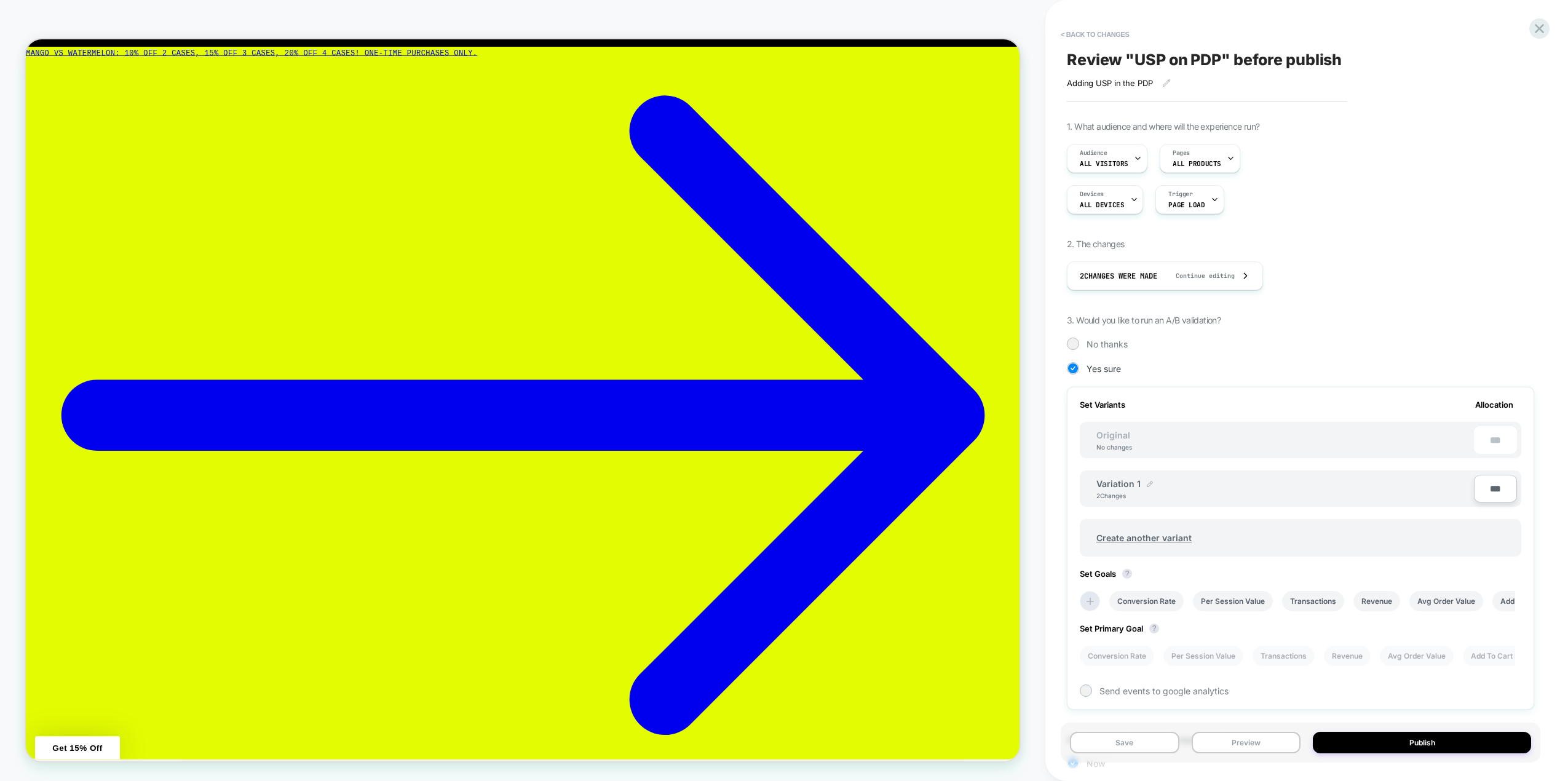
click at [1147, 484] on img at bounding box center [1150, 484] width 6 height 6
click at [1154, 489] on input "**********" at bounding box center [1141, 490] width 89 height 24
drag, startPoint x: 1154, startPoint y: 489, endPoint x: 1098, endPoint y: 489, distance: 56.0
click at [1098, 489] on input "**********" at bounding box center [1141, 490] width 89 height 24
click at [1135, 489] on input "**********" at bounding box center [1141, 490] width 89 height 24
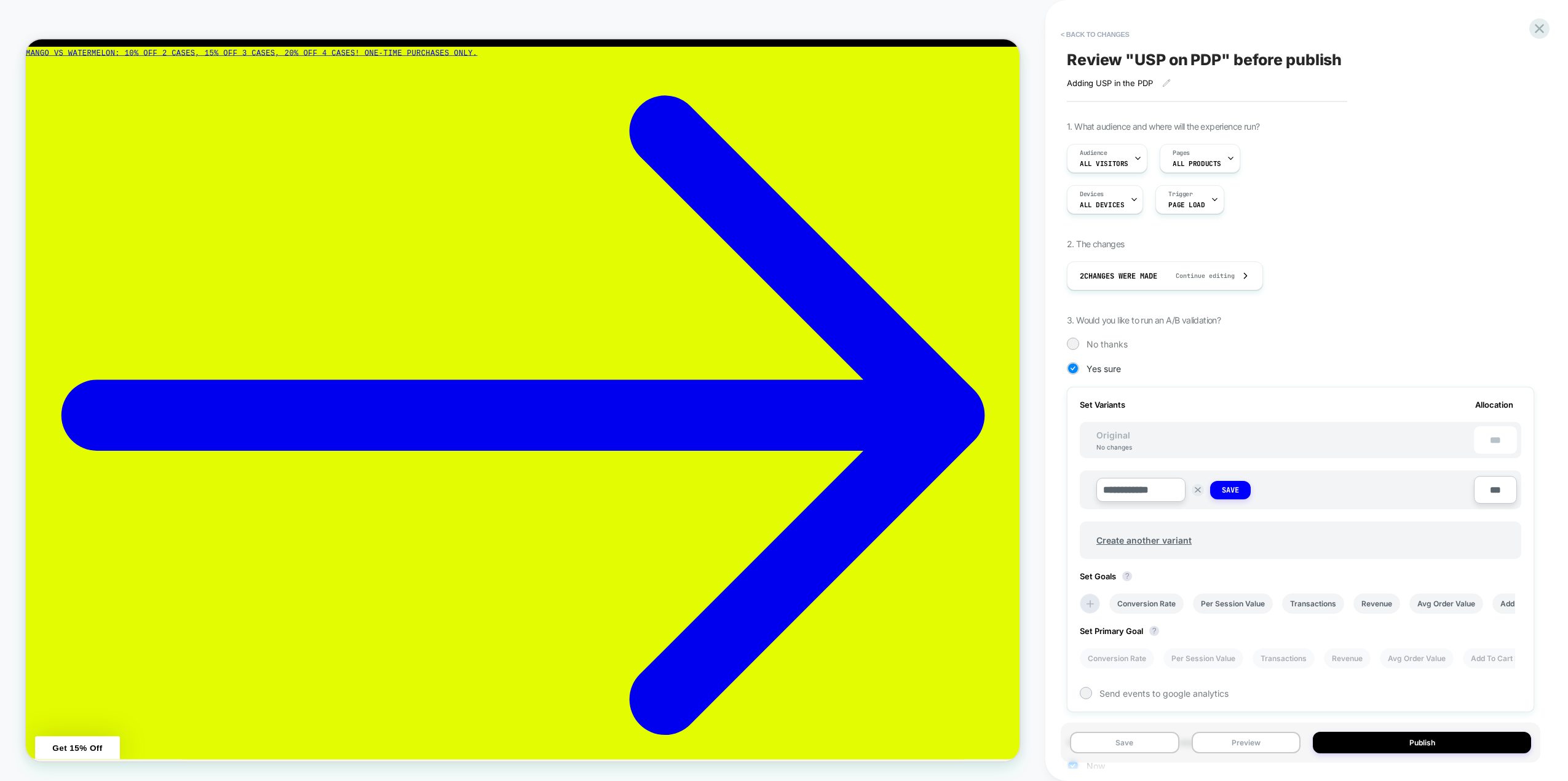
click at [1135, 489] on input "**********" at bounding box center [1141, 490] width 89 height 24
click at [1167, 487] on input "**********" at bounding box center [1141, 490] width 89 height 24
drag, startPoint x: 1145, startPoint y: 489, endPoint x: 1128, endPoint y: 489, distance: 17.0
click at [1128, 489] on input "**********" at bounding box center [1141, 490] width 89 height 24
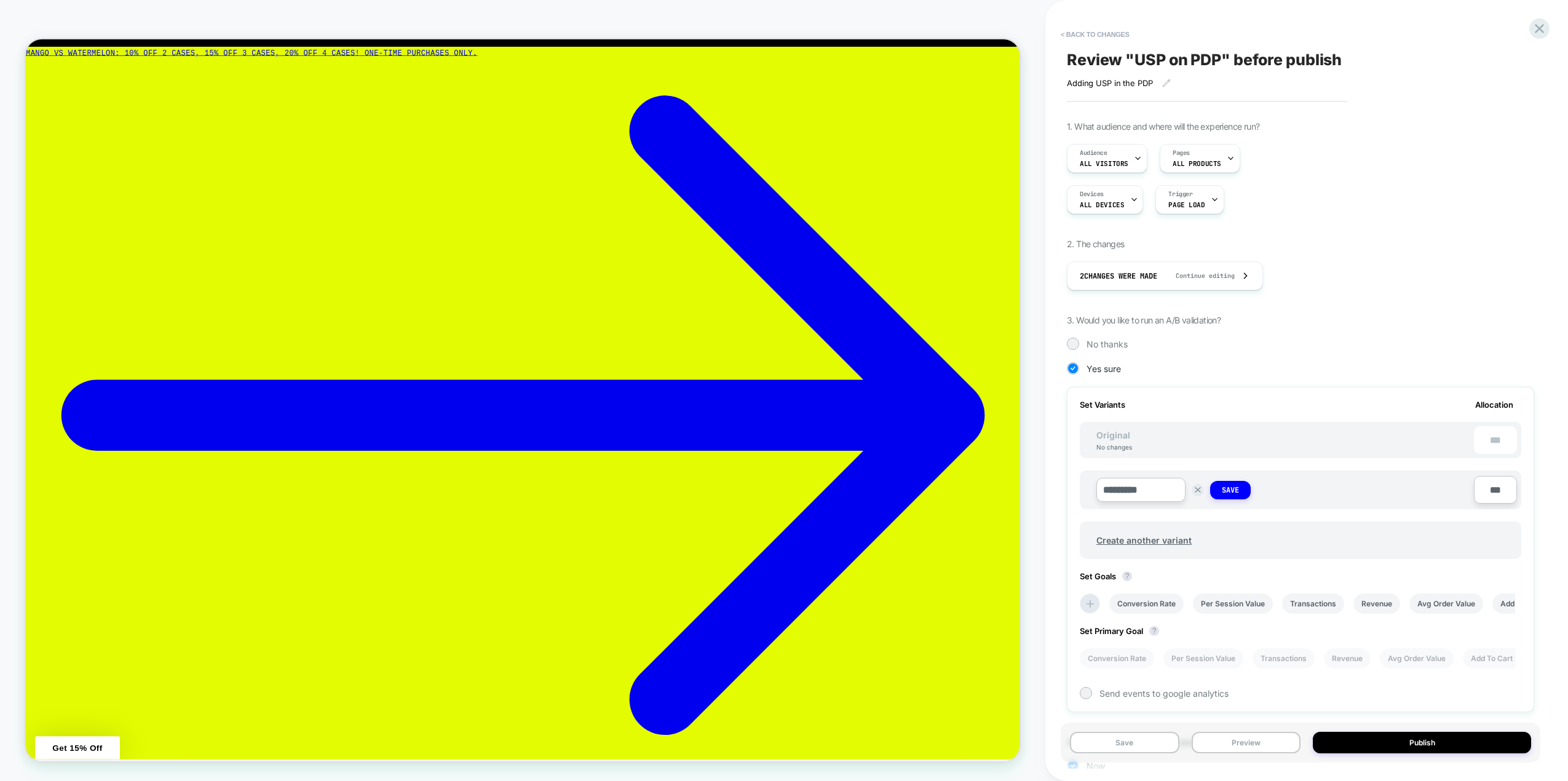
click at [1157, 489] on input "*********" at bounding box center [1141, 490] width 89 height 24
type input "**********"
click at [1234, 487] on strong "Save" at bounding box center [1230, 490] width 17 height 10
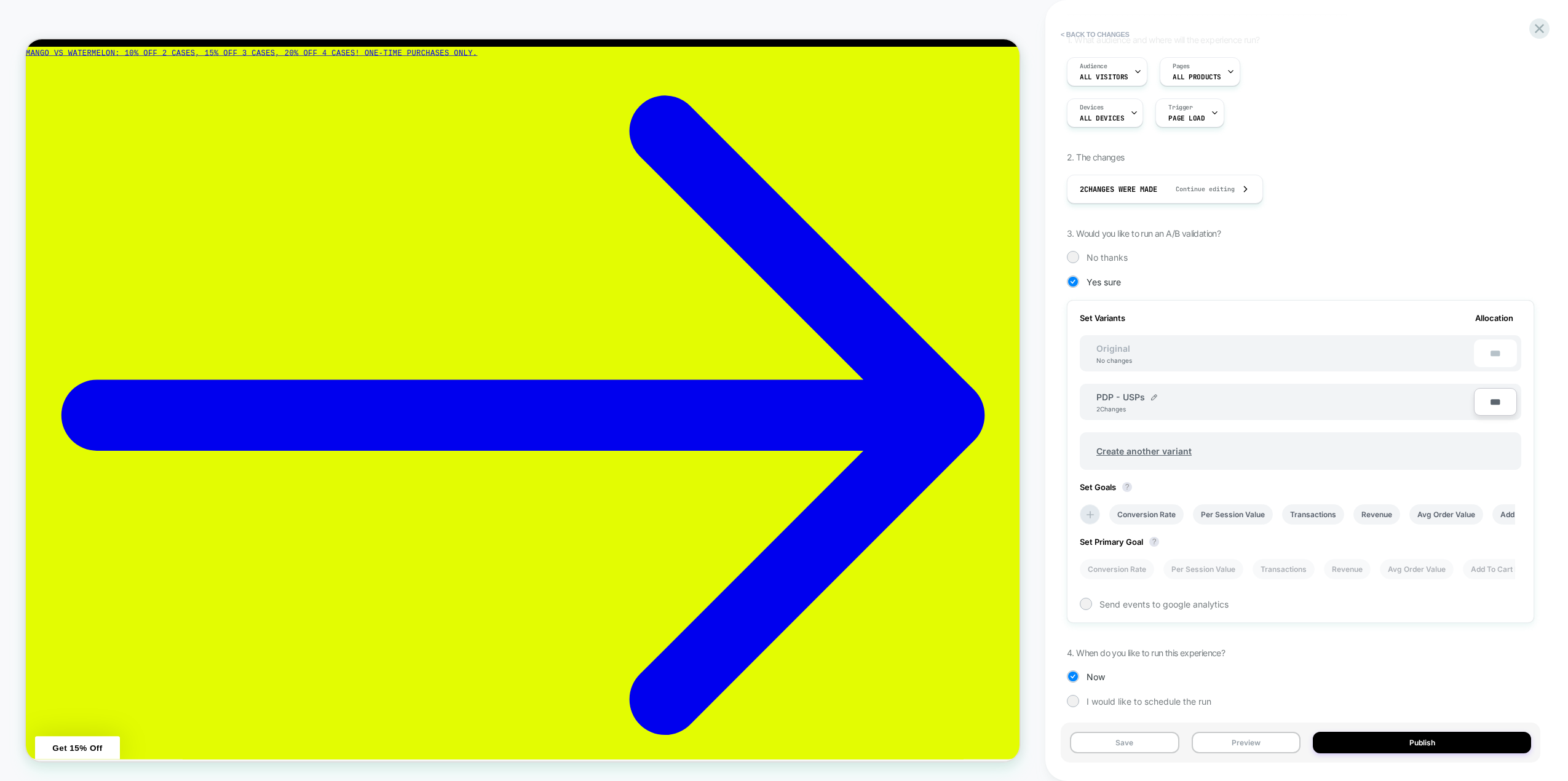
scroll to position [93, 0]
click at [1127, 564] on li "Conversion Rate" at bounding box center [1117, 563] width 74 height 20
click at [1093, 510] on icon at bounding box center [1091, 509] width 13 height 13
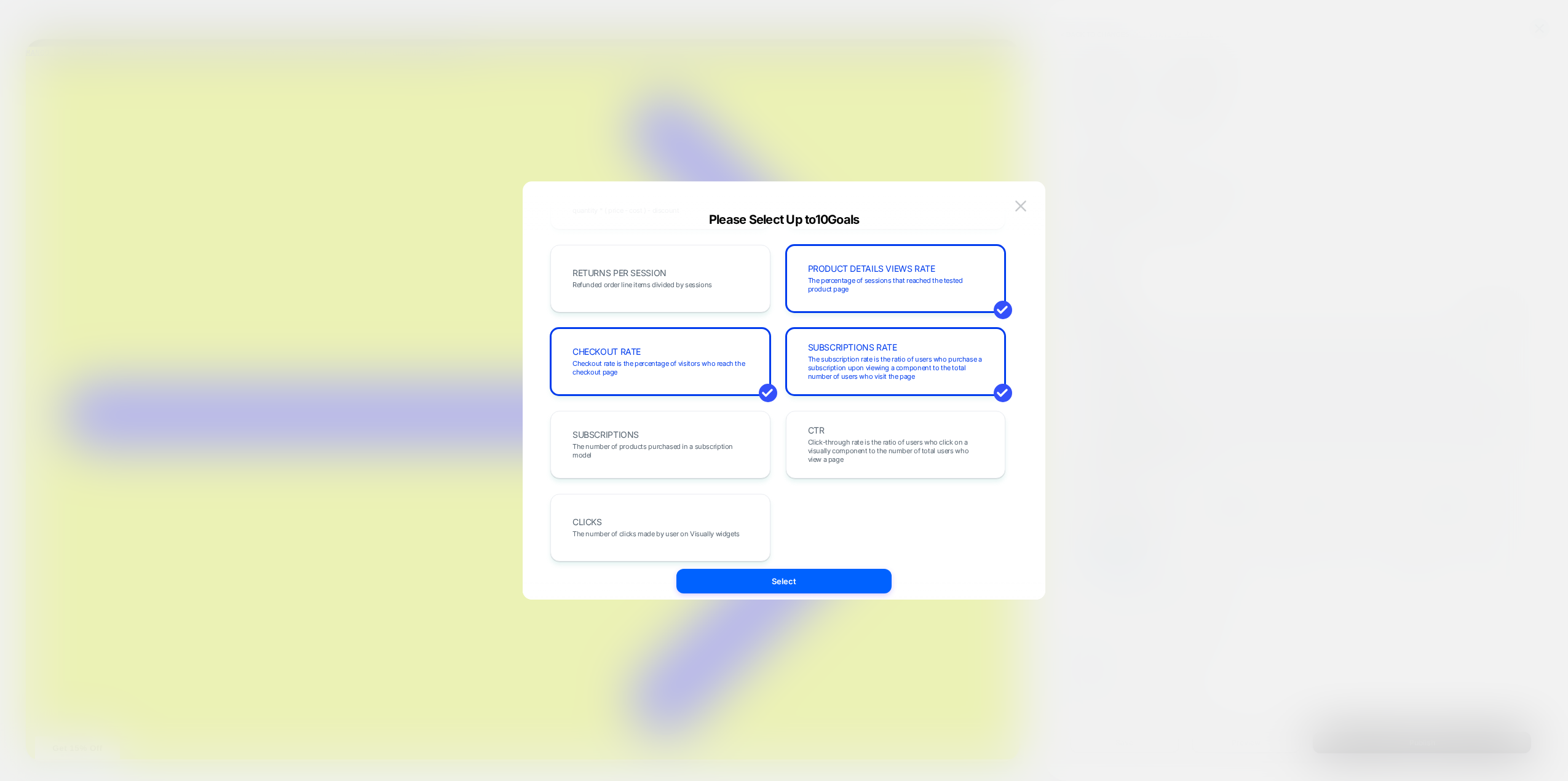
scroll to position [425, 0]
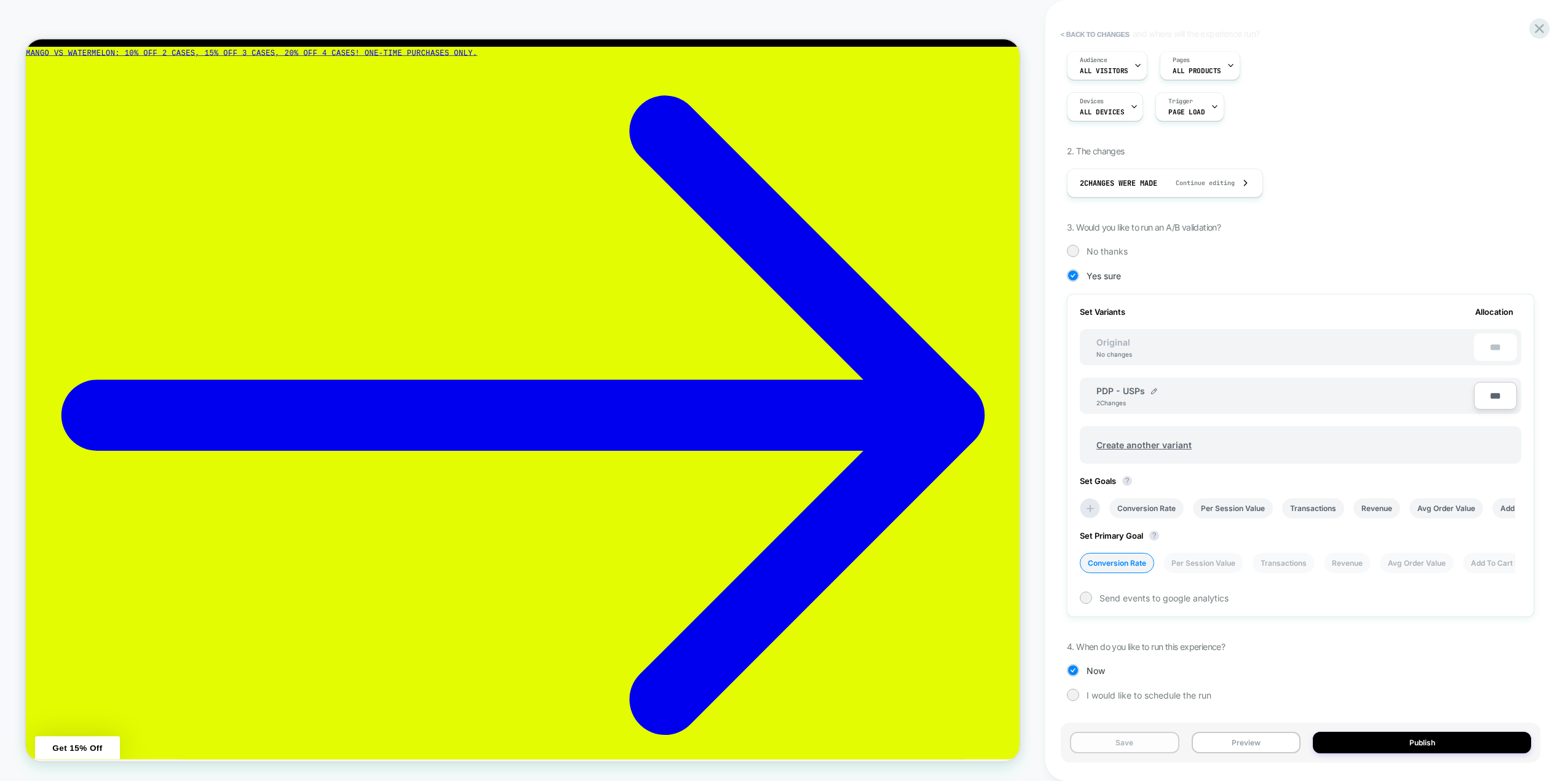
click at [1256, 744] on button "Preview" at bounding box center [1247, 743] width 110 height 21
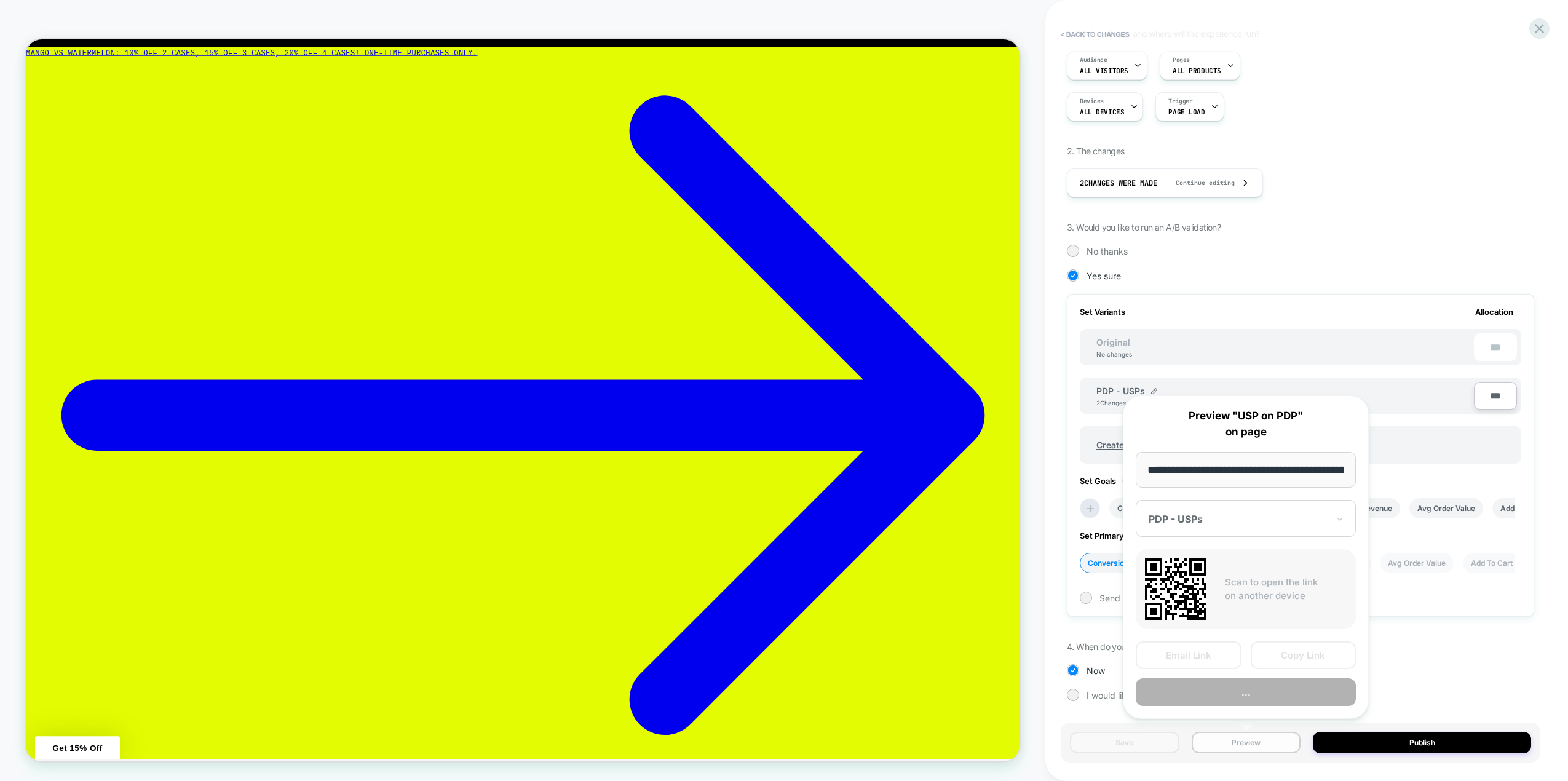
scroll to position [0, 245]
click at [1283, 656] on button "Copy Link" at bounding box center [1304, 656] width 106 height 28
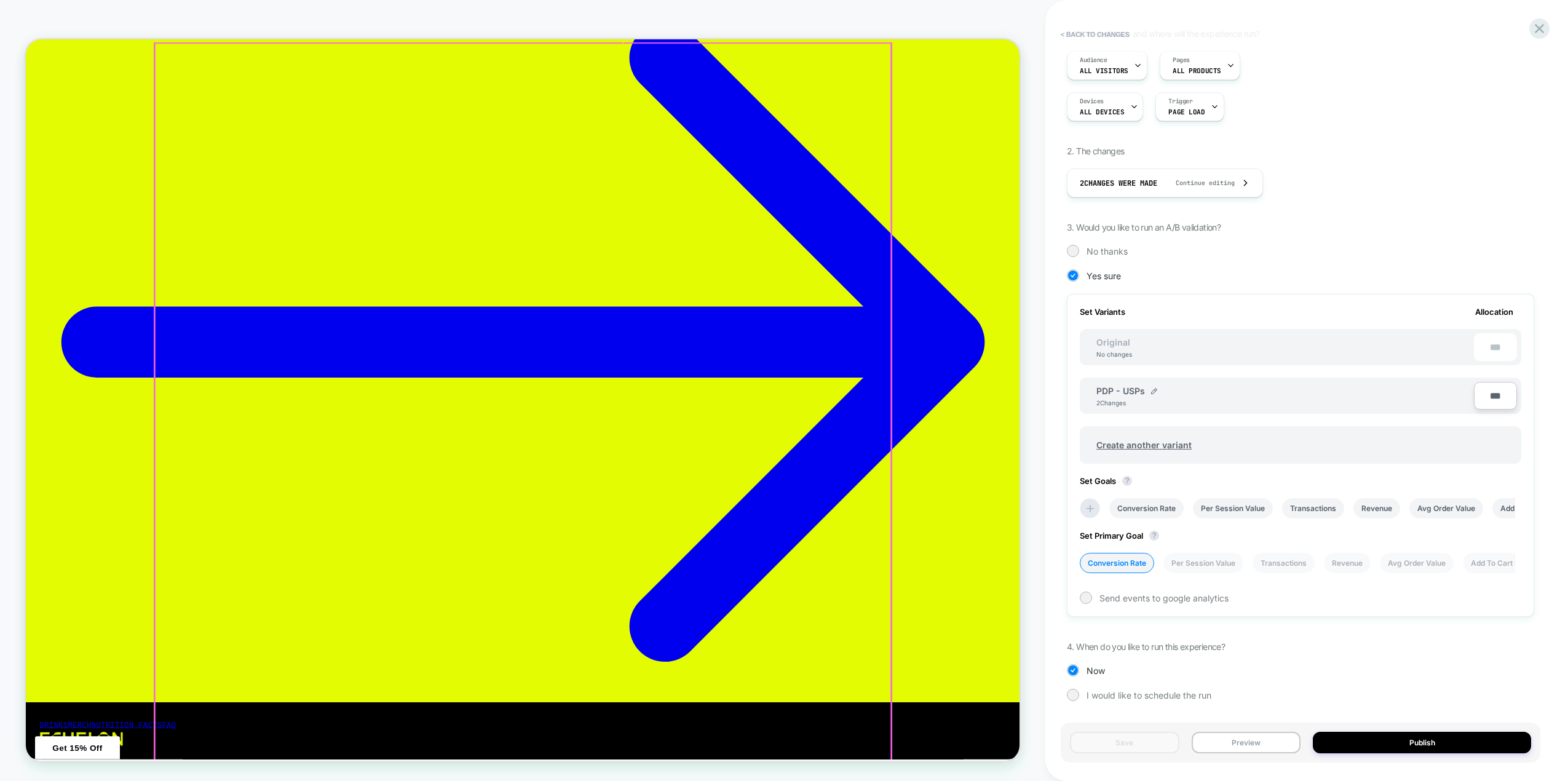
scroll to position [123, 0]
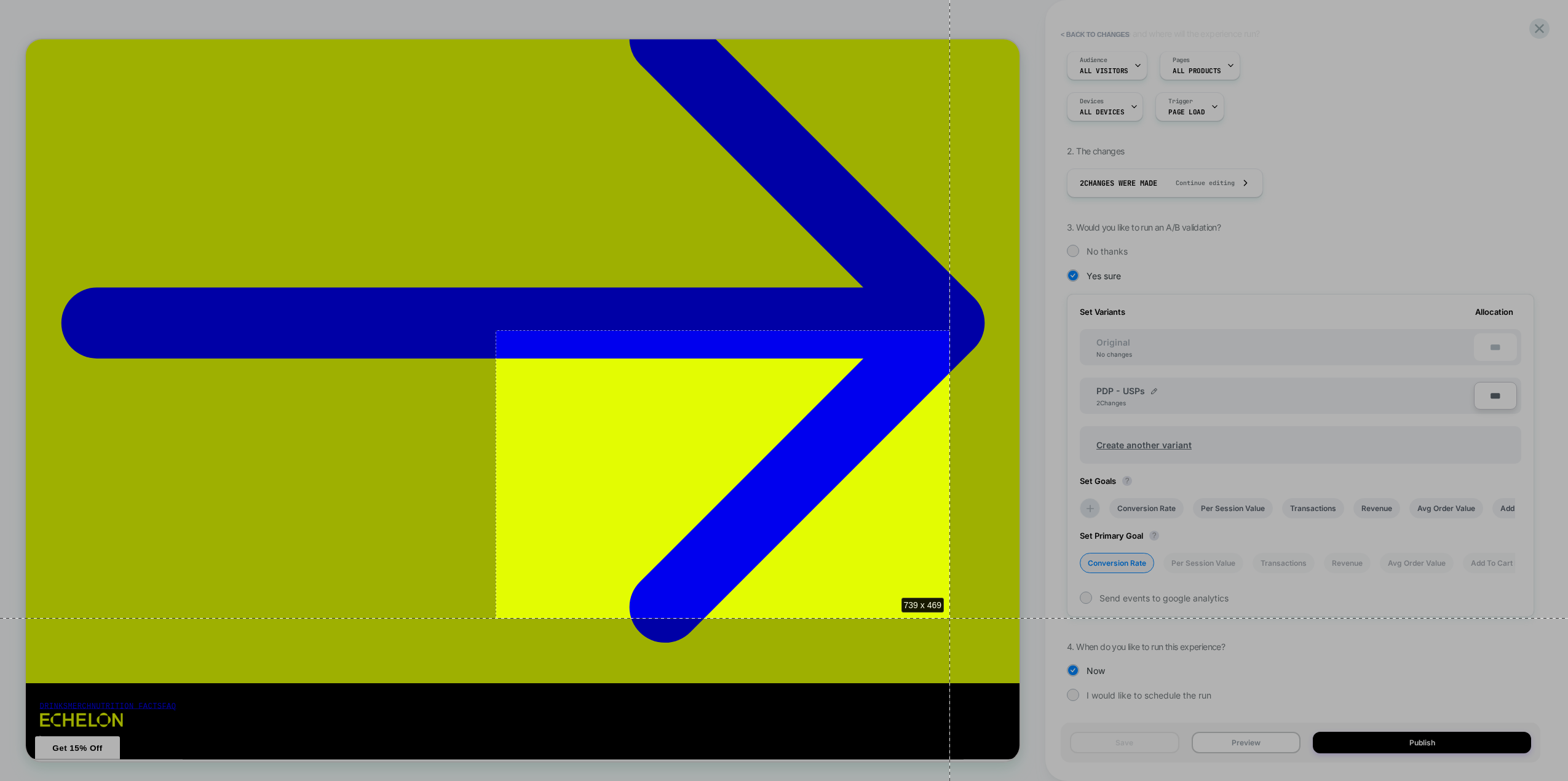
drag, startPoint x: 496, startPoint y: 330, endPoint x: 950, endPoint y: 618, distance: 537.6
